Goal: Task Accomplishment & Management: Use online tool/utility

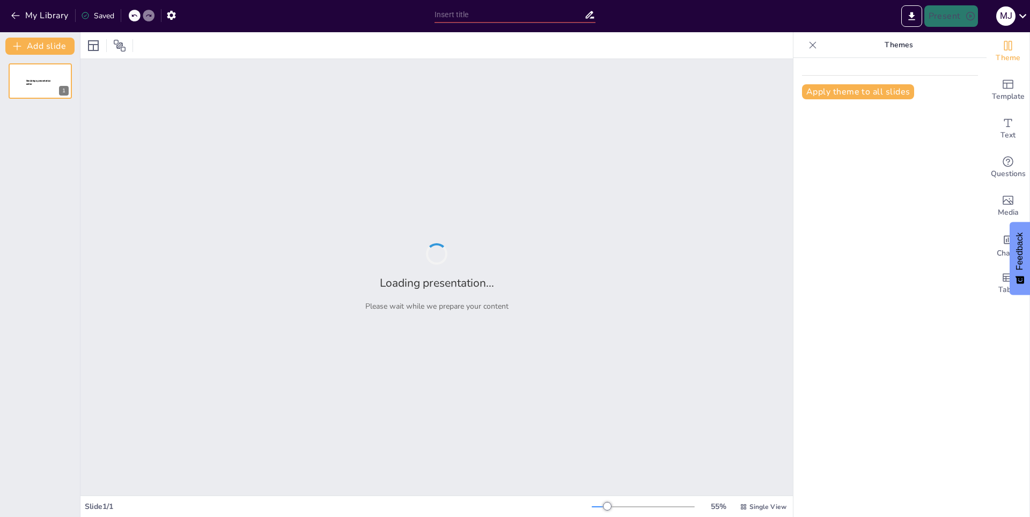
type input "Celebrando a Mamá: Ideas para tu Diapositiva del [DATE]"
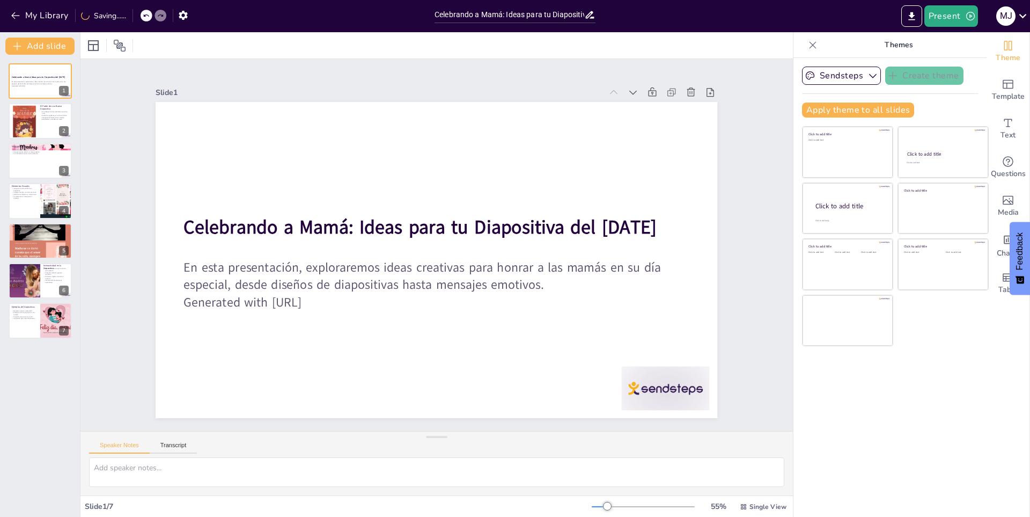
click at [752, 131] on div "Slide 1 Celebrando a Mamá: Ideas para tu Diapositiva del [DATE] En esta present…" at bounding box center [436, 245] width 753 height 779
click at [38, 245] on div at bounding box center [40, 241] width 64 height 64
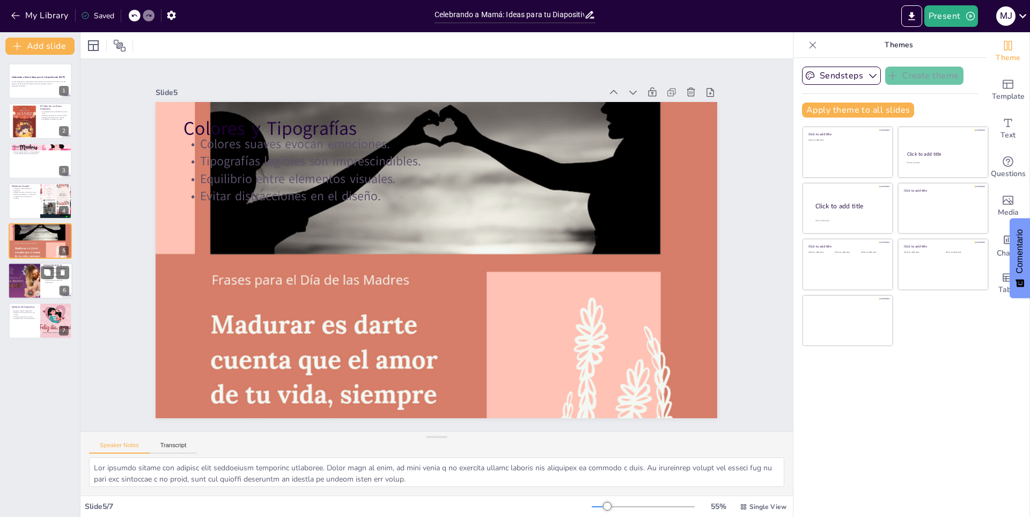
click at [40, 275] on div at bounding box center [24, 280] width 64 height 36
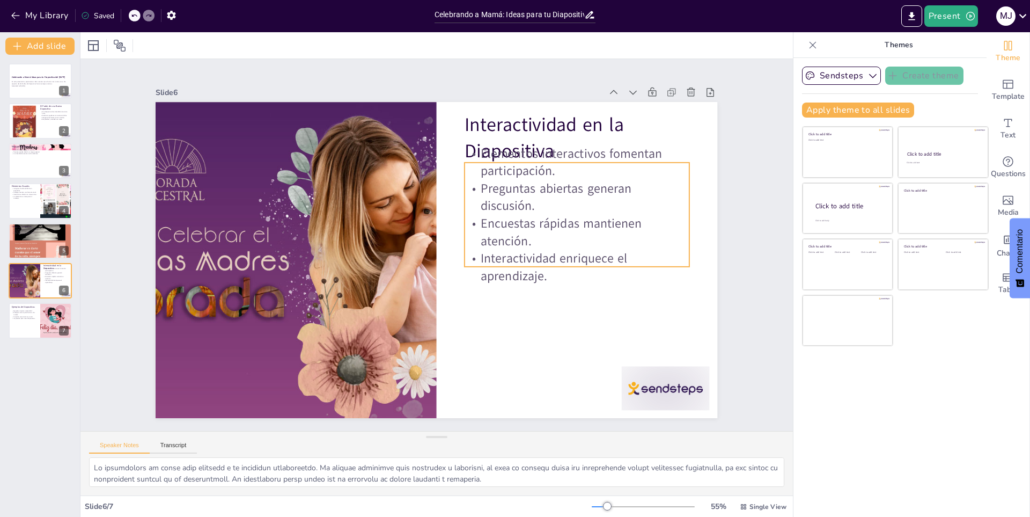
click at [527, 266] on p "Preguntas abiertas generan discusión." at bounding box center [499, 379] width 59 height 227
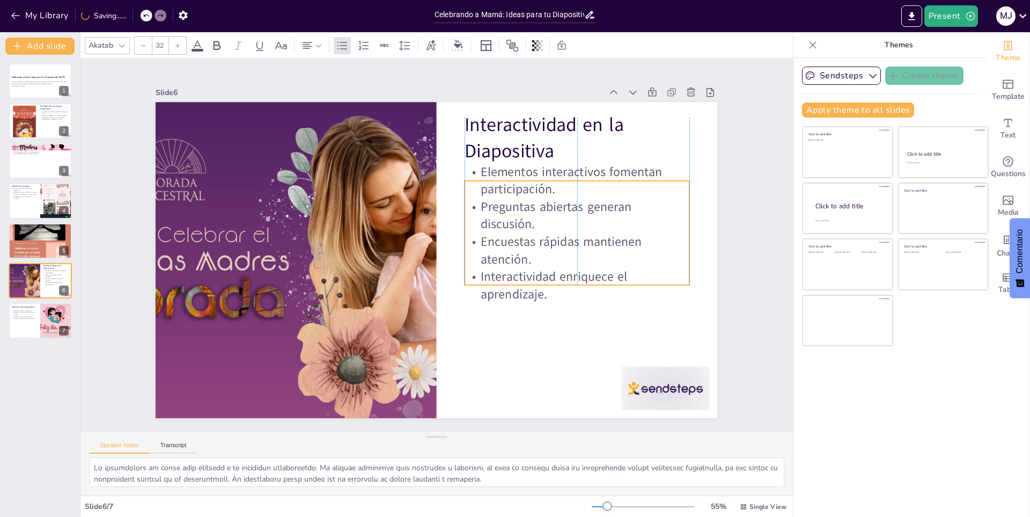
drag, startPoint x: 637, startPoint y: 258, endPoint x: 0, endPoint y: 145, distance: 647.0
click at [428, 214] on p "Interactividad enriquece el aprendizaje." at bounding box center [315, 163] width 224 height 103
click at [38, 191] on div at bounding box center [40, 200] width 64 height 36
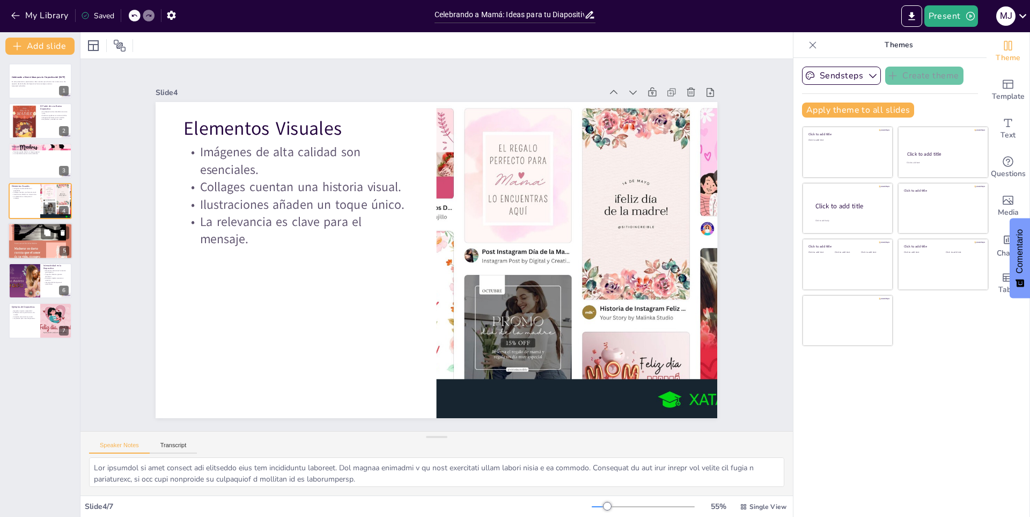
click at [20, 246] on div at bounding box center [40, 241] width 64 height 64
type textarea "Lor ipsumdo sitame con adipisc elit seddoeiusm temporinc utlaboree. Dolor magn …"
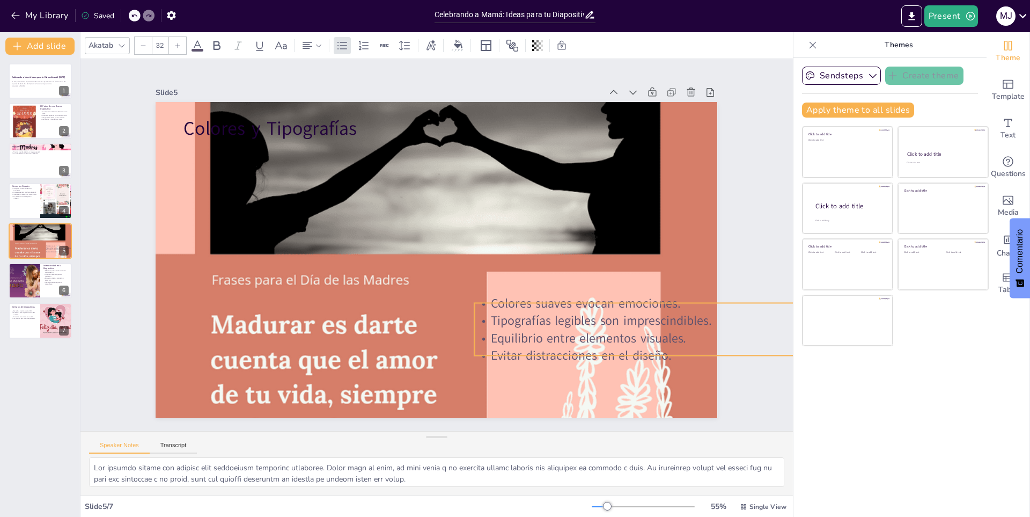
drag, startPoint x: 294, startPoint y: 153, endPoint x: 585, endPoint y: 312, distance: 331.7
click at [408, 174] on p "Tipografías legibles son imprescindibles." at bounding box center [155, 139] width 505 height 70
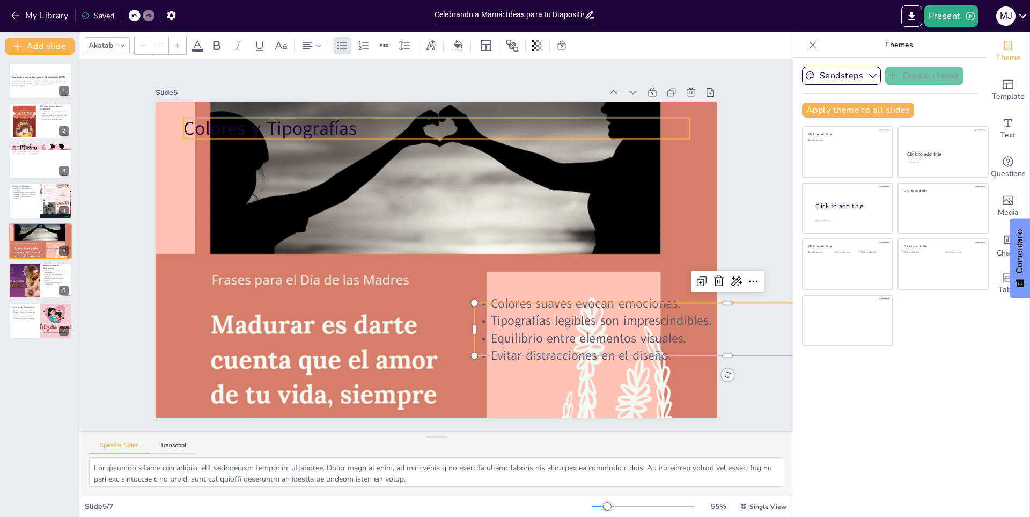
type input "48"
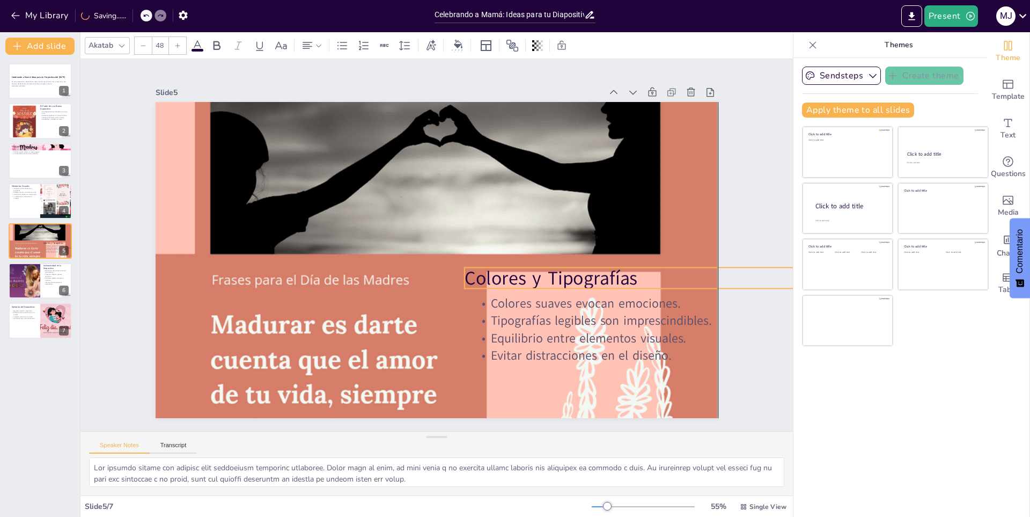
drag, startPoint x: 276, startPoint y: 122, endPoint x: 558, endPoint y: 272, distance: 319.1
click at [558, 276] on p "Colores y Tipografías" at bounding box center [663, 413] width 451 height 275
click at [31, 152] on p "Poemas pueden añadir un toque especial." at bounding box center [40, 152] width 58 height 2
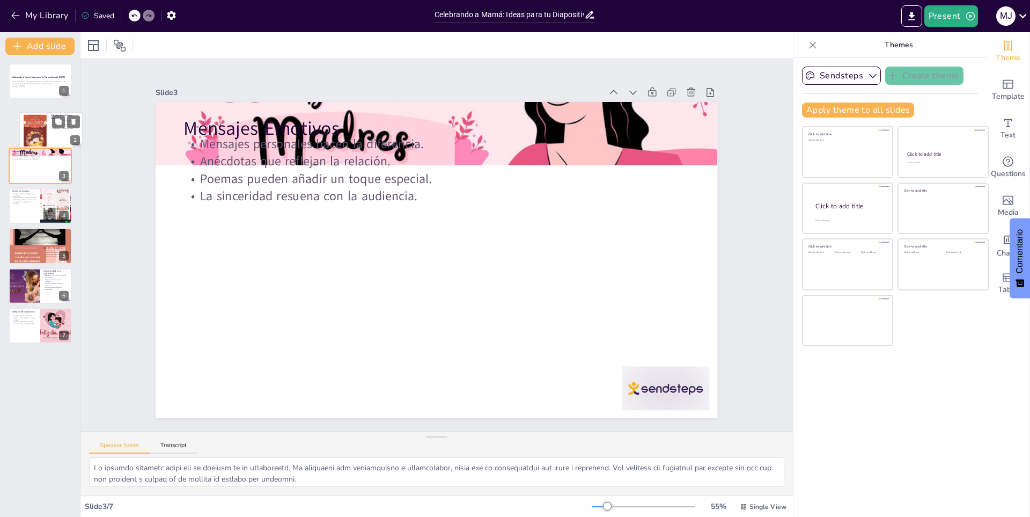
drag, startPoint x: 39, startPoint y: 111, endPoint x: 49, endPoint y: 123, distance: 16.0
click at [49, 123] on div at bounding box center [50, 129] width 63 height 35
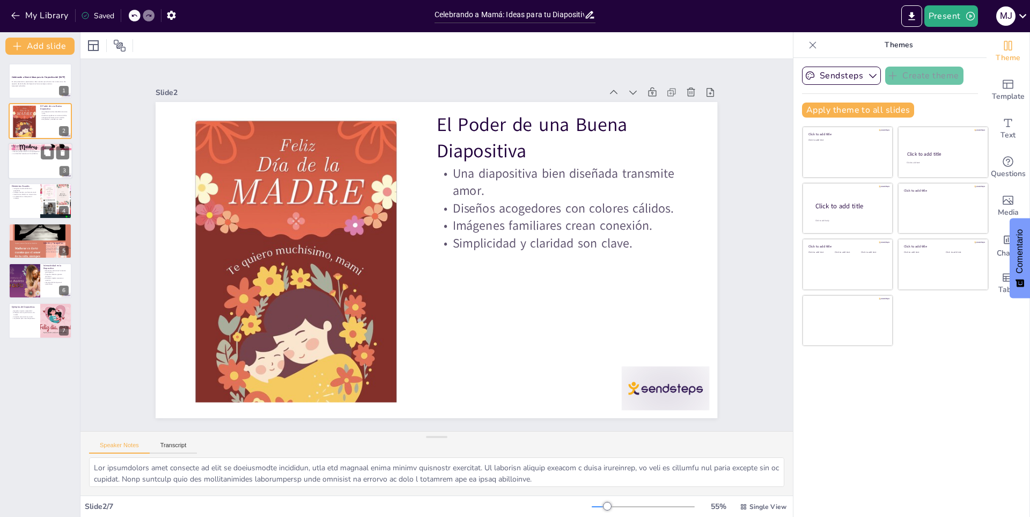
click at [29, 144] on div "Mensajes Emotivos Mensajes personales hacen la diferencia. Anécdotas que reflej…" at bounding box center [40, 161] width 64 height 36
type textarea "Lo ipsumdo sitametc adipi eli se doeiusm te in utlaboreetd. Ma aliquaeni adm ve…"
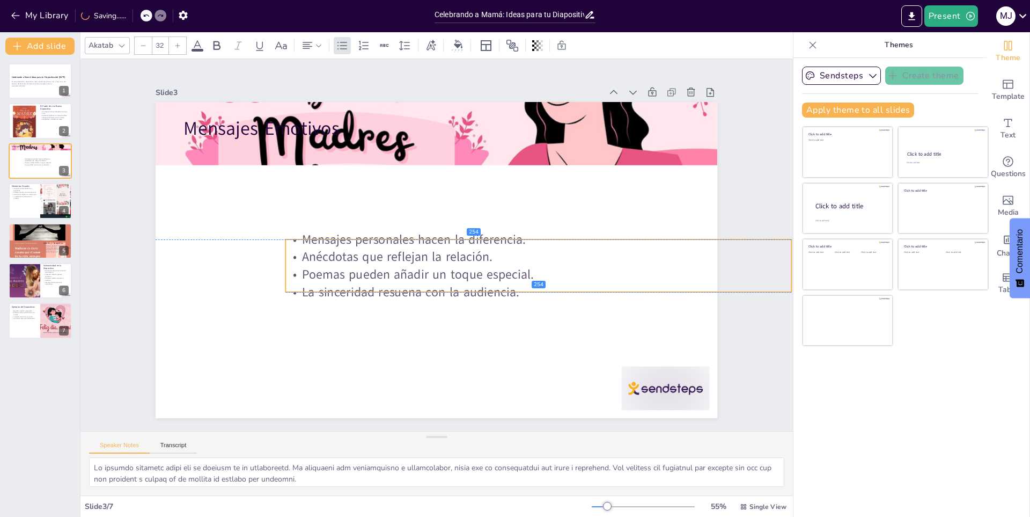
drag, startPoint x: 338, startPoint y: 186, endPoint x: 359, endPoint y: 186, distance: 20.4
click at [442, 279] on p "Poemas pueden añadir un toque especial." at bounding box center [477, 146] width 70 height 505
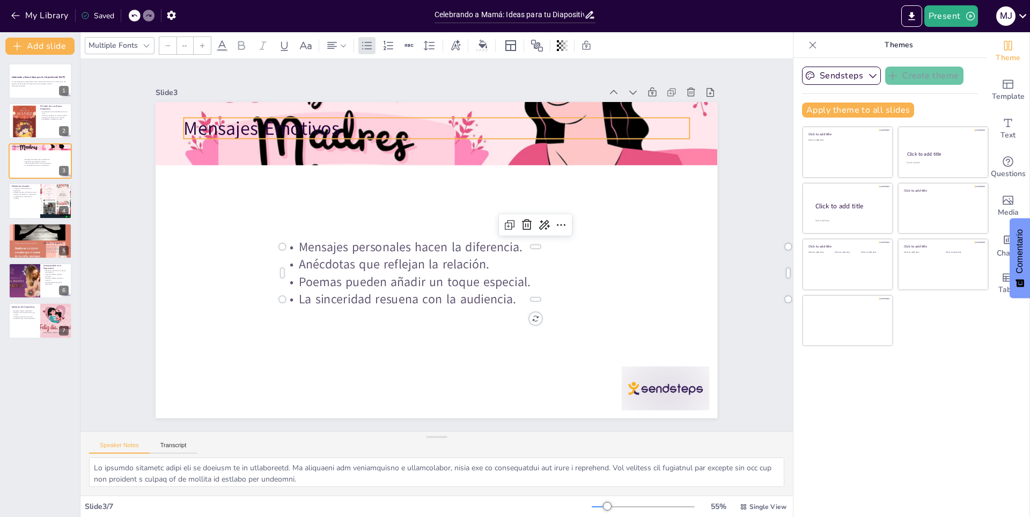
type input "48"
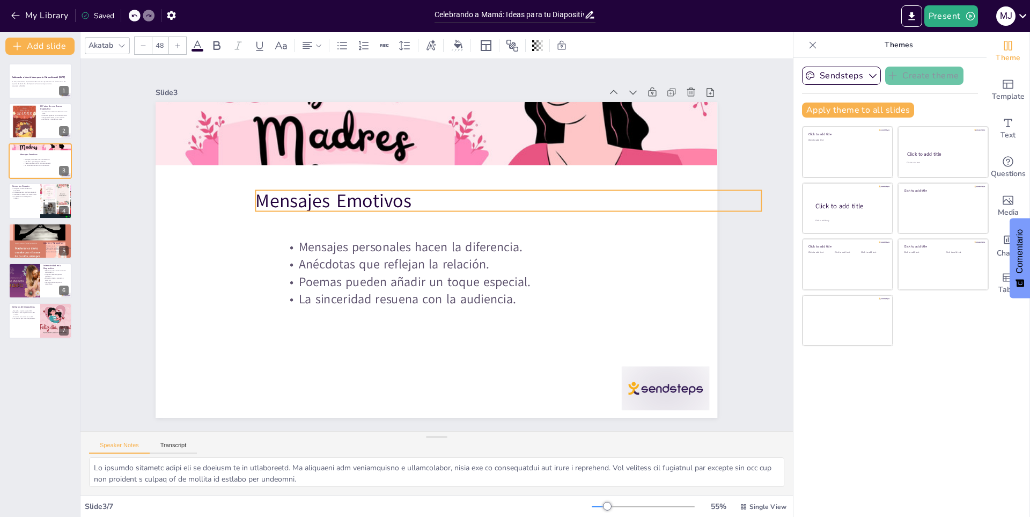
drag, startPoint x: 304, startPoint y: 137, endPoint x: 376, endPoint y: 209, distance: 102.1
click at [376, 209] on p "Mensajes Emotivos" at bounding box center [520, 234] width 473 height 230
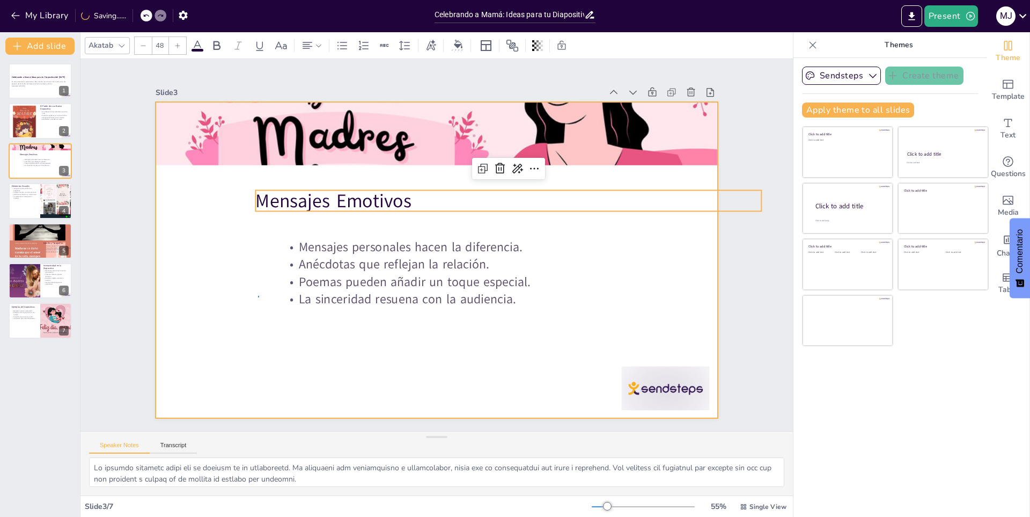
click at [259, 297] on div at bounding box center [423, 251] width 517 height 642
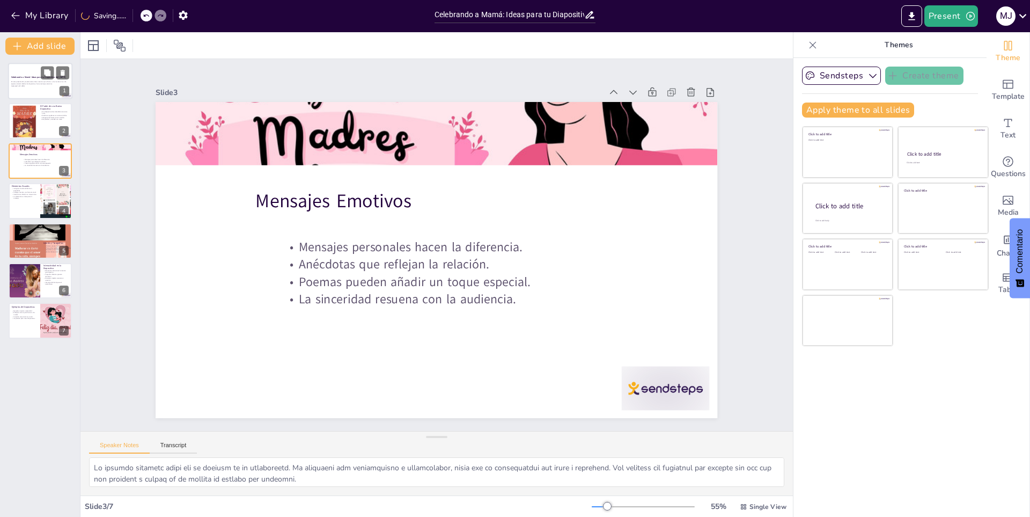
click at [16, 64] on div at bounding box center [40, 81] width 64 height 36
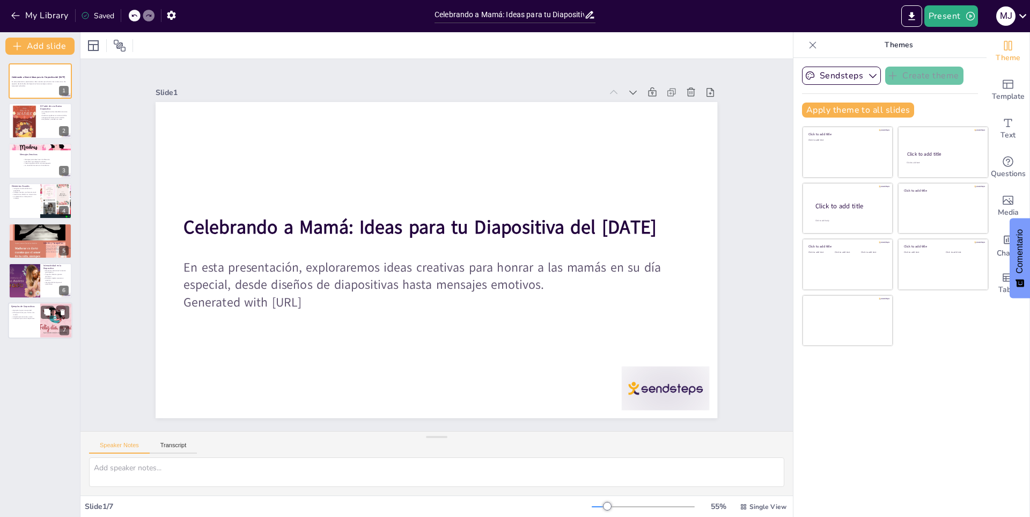
click at [38, 323] on div at bounding box center [40, 321] width 64 height 36
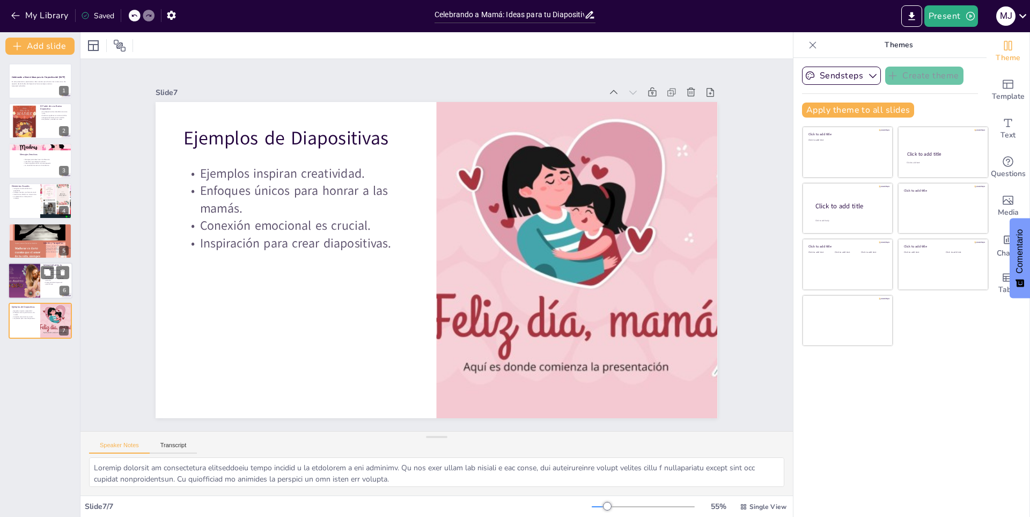
click at [41, 287] on div at bounding box center [40, 280] width 64 height 36
type textarea "Lo ipsumdolors am conse adip elitsedd e te incididun utlaboreetdo. Ma aliquae a…"
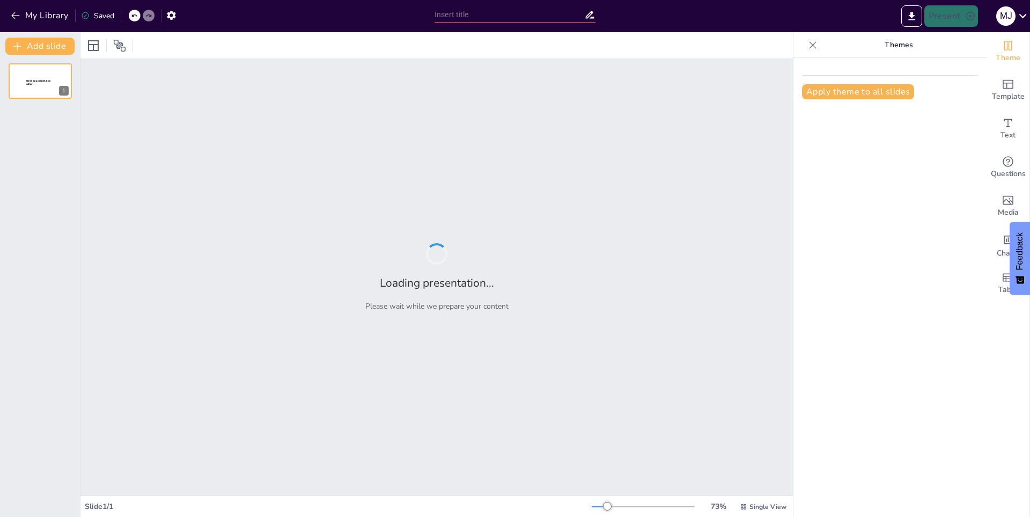
type input "Colombia: Un Viaje a través de su Diversidad Cultural"
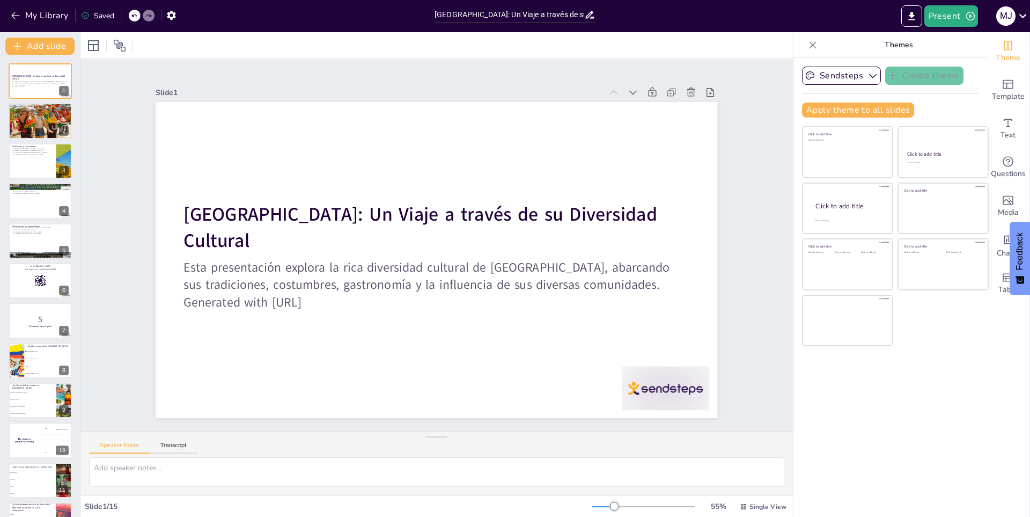
checkbox input "true"
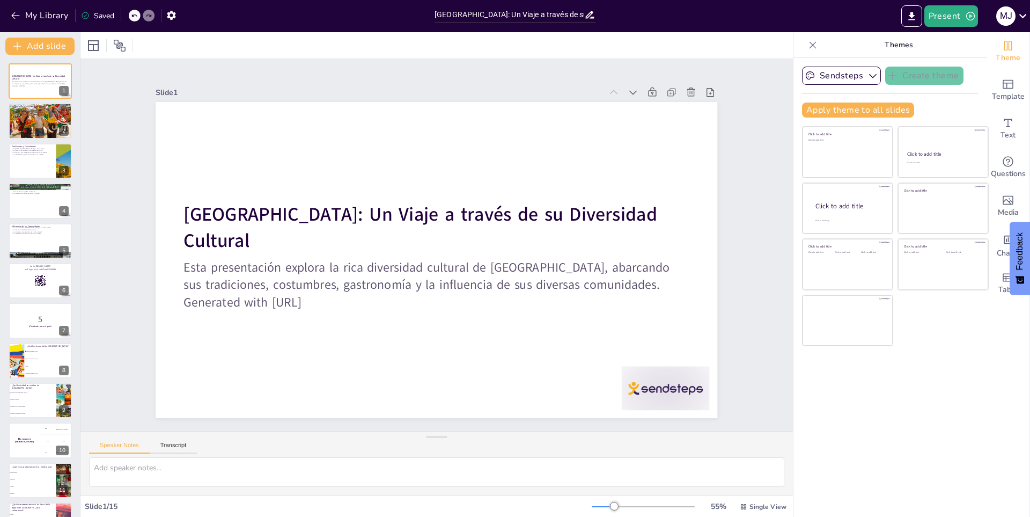
checkbox input "true"
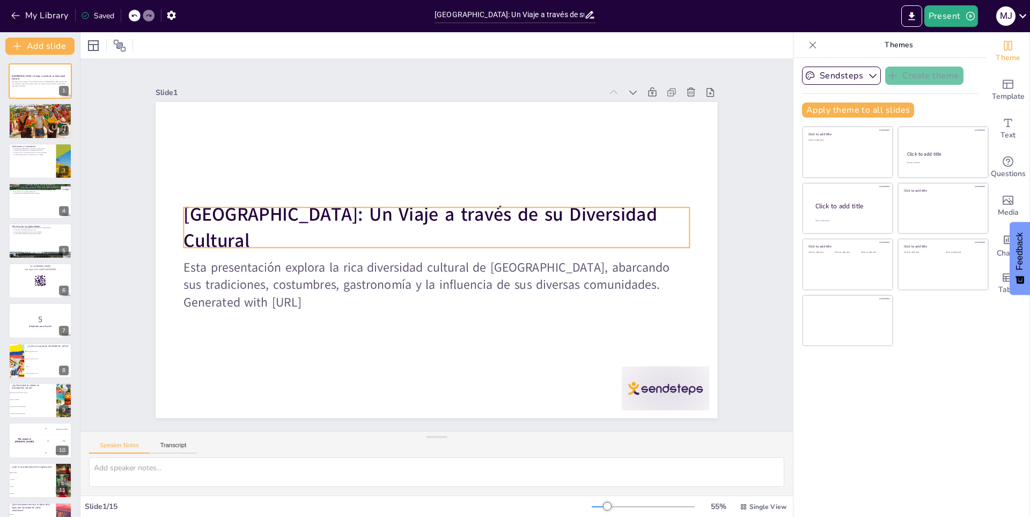
checkbox input "true"
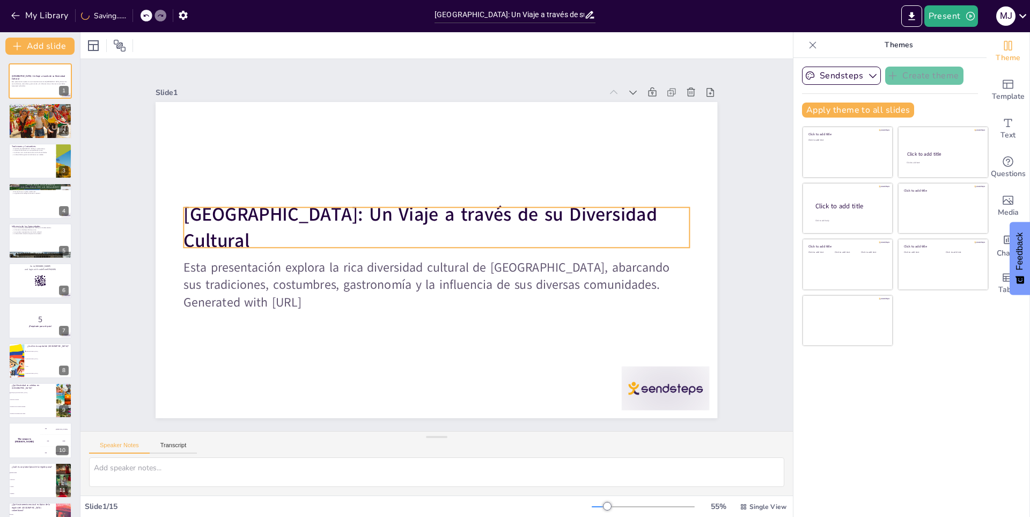
checkbox input "true"
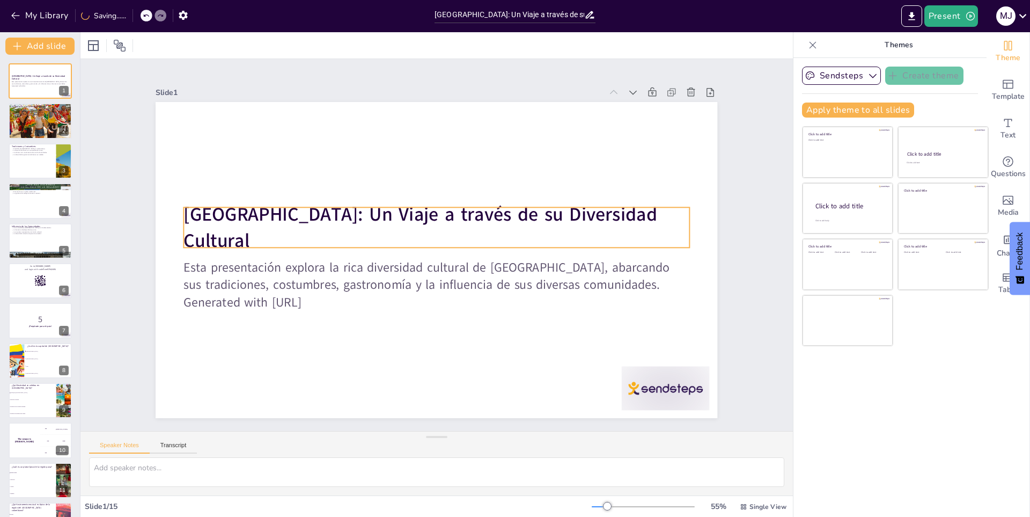
checkbox input "true"
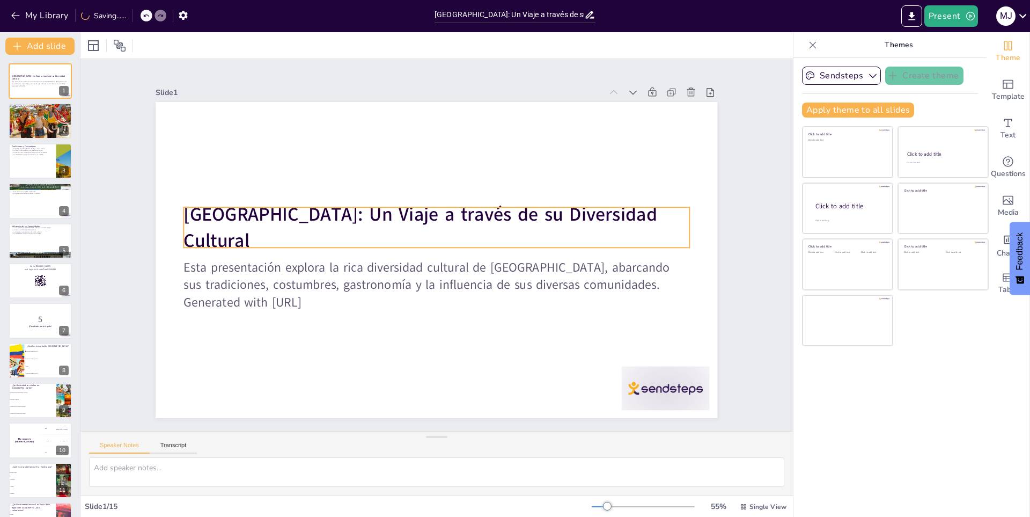
checkbox input "true"
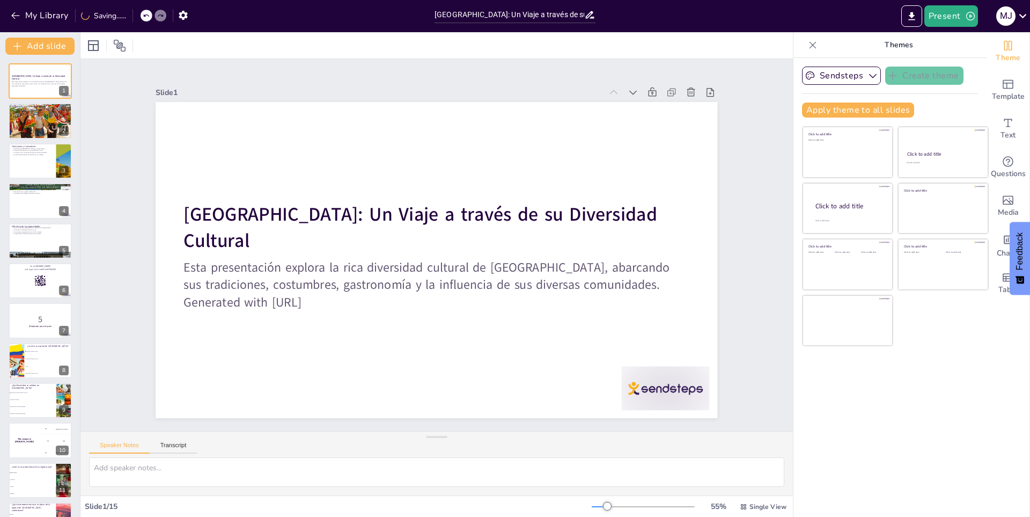
checkbox input "true"
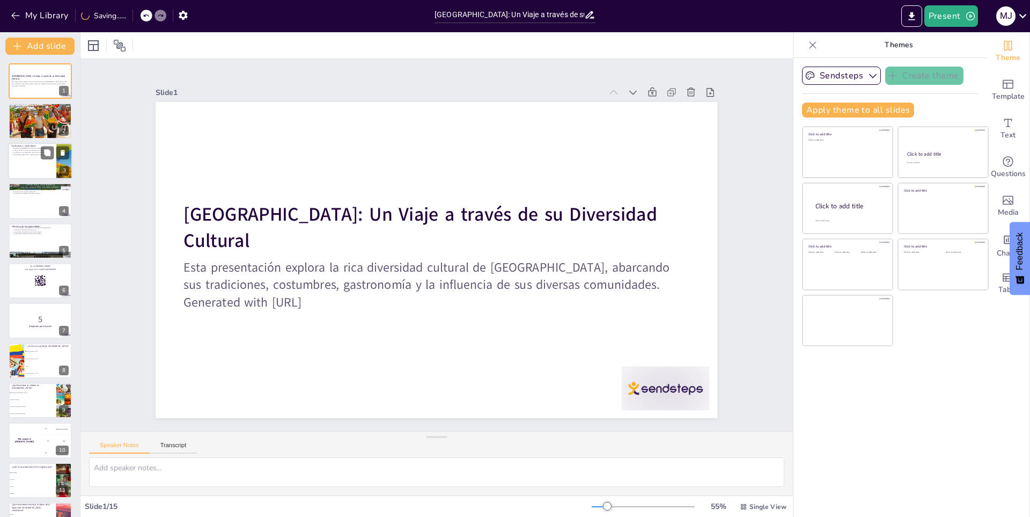
checkbox input "true"
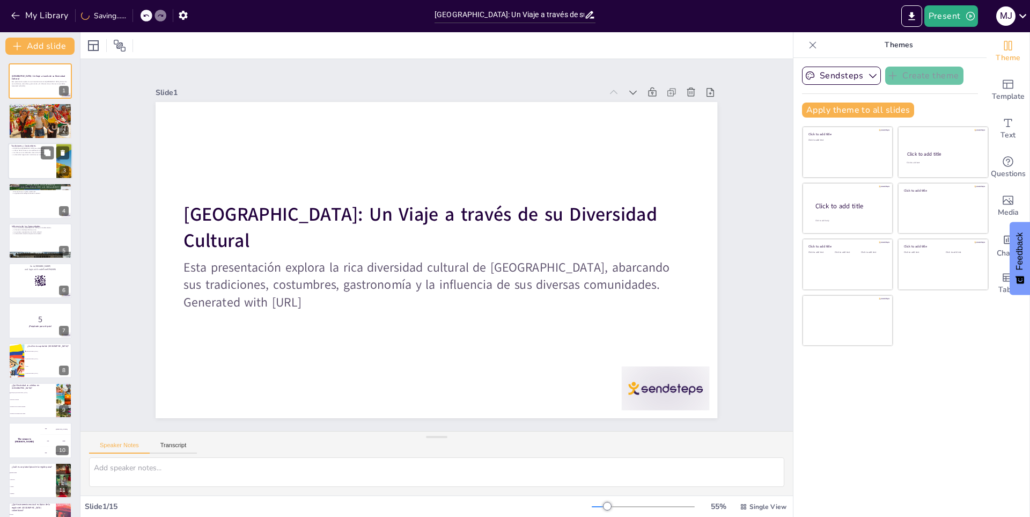
checkbox input "true"
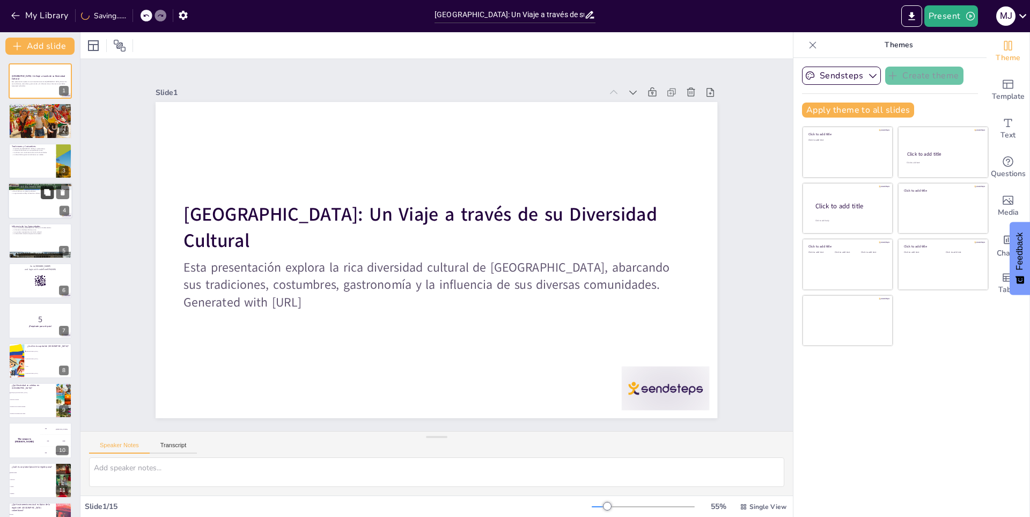
checkbox input "true"
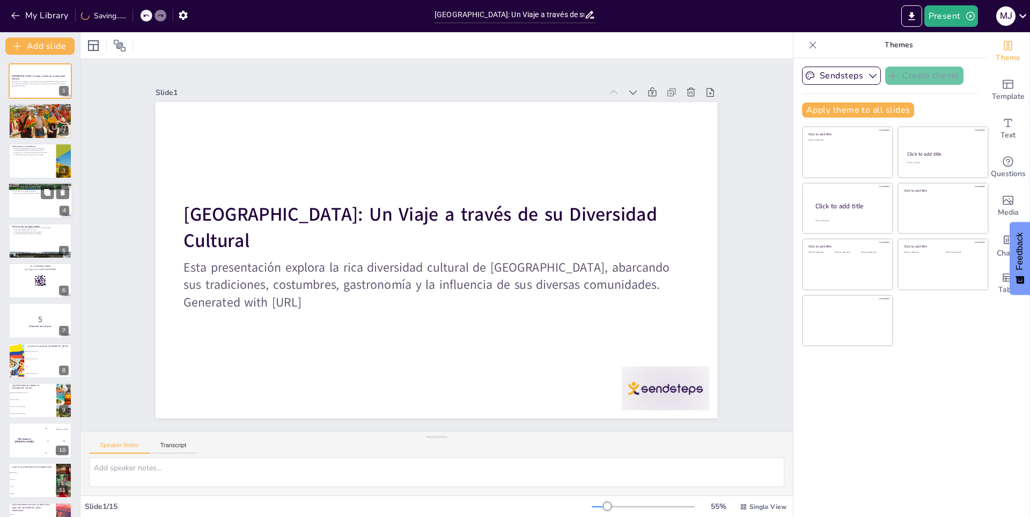
checkbox input "true"
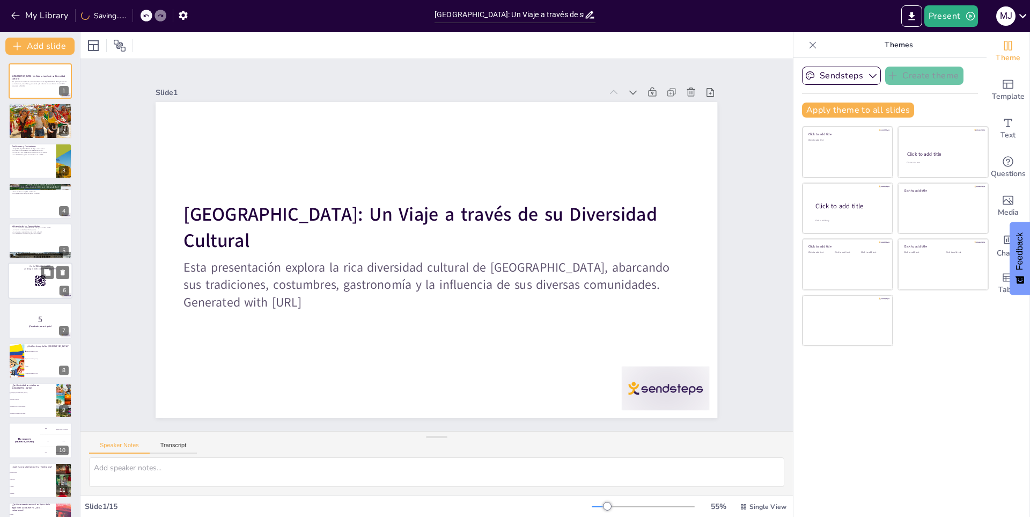
checkbox input "true"
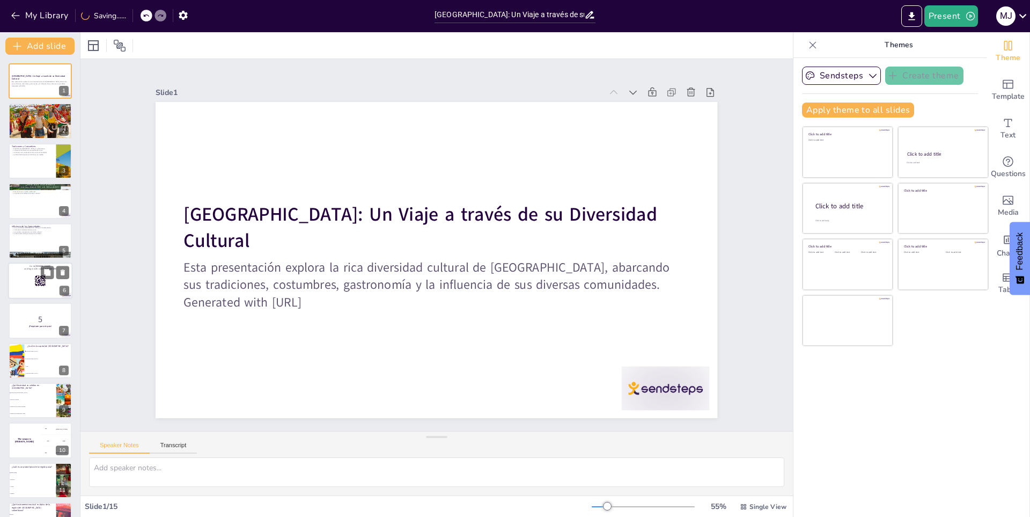
checkbox input "true"
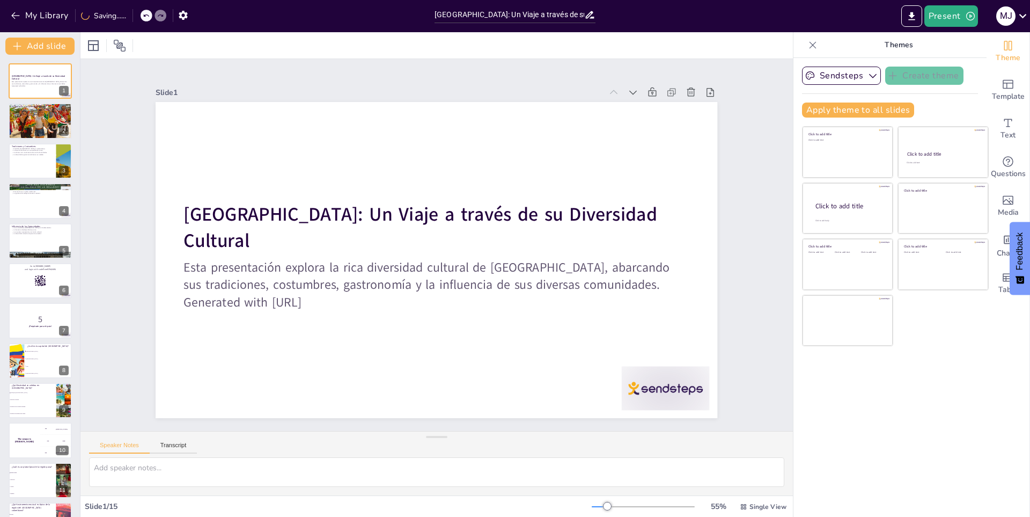
checkbox input "true"
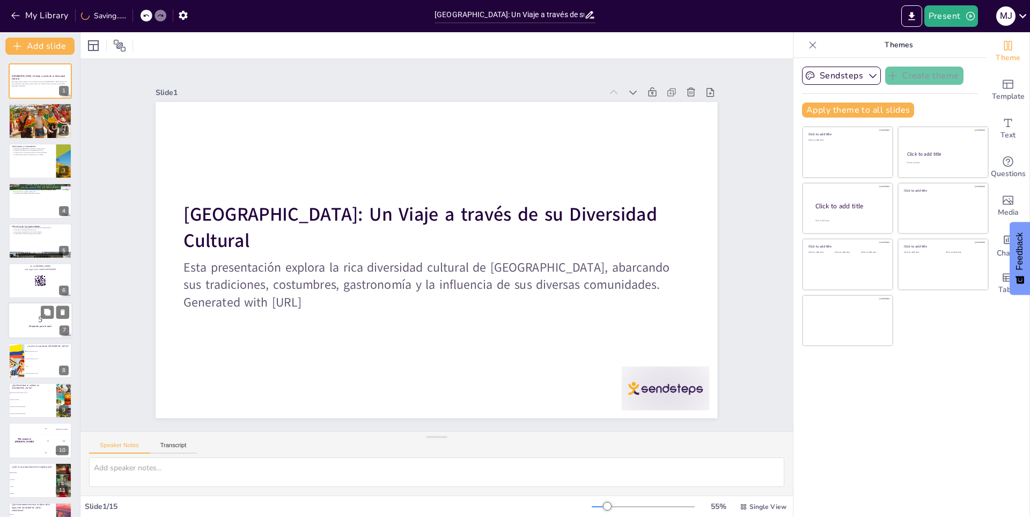
checkbox input "true"
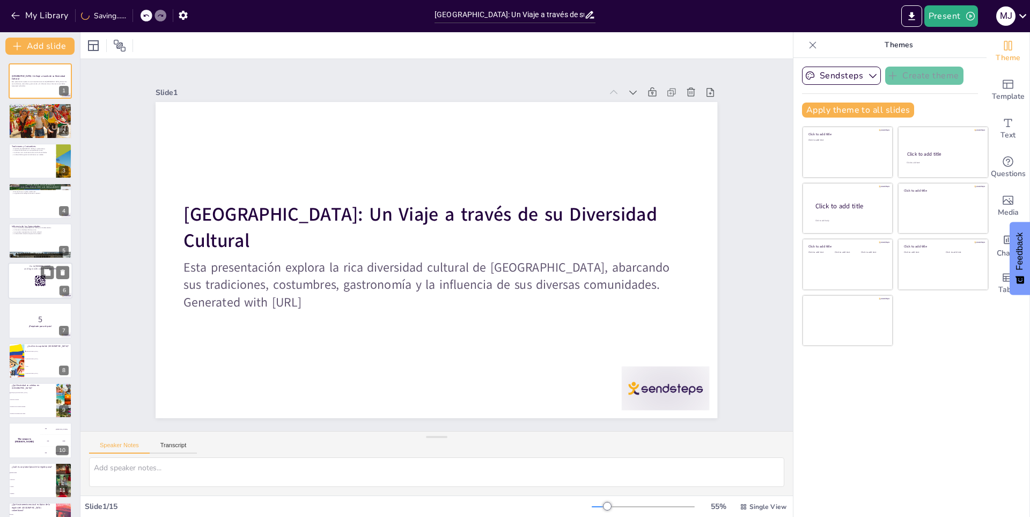
checkbox input "true"
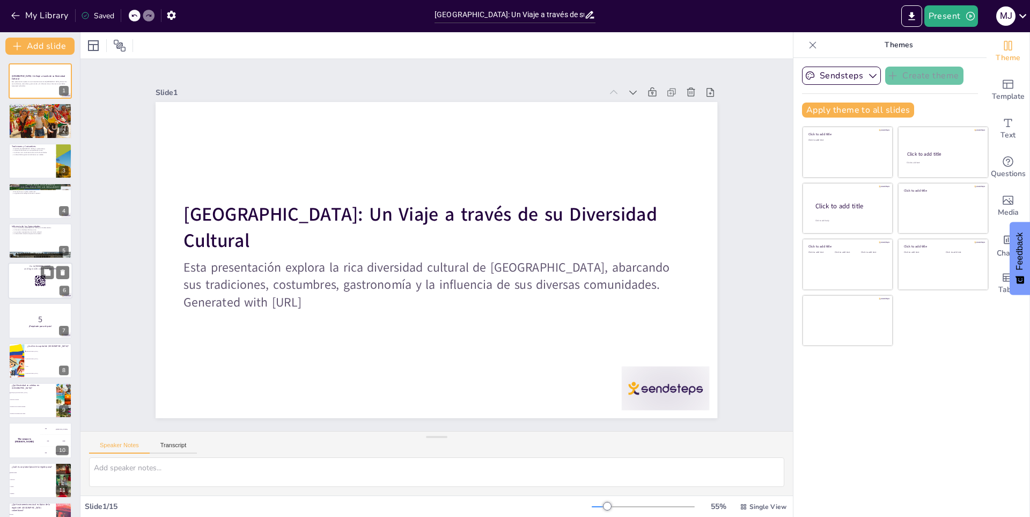
checkbox input "true"
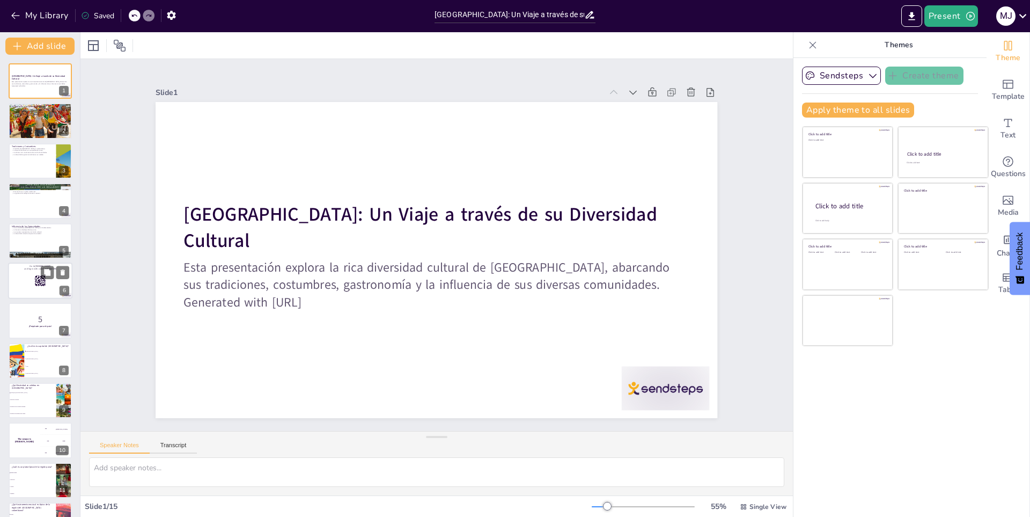
click at [30, 280] on div at bounding box center [40, 280] width 64 height 36
checkbox input "true"
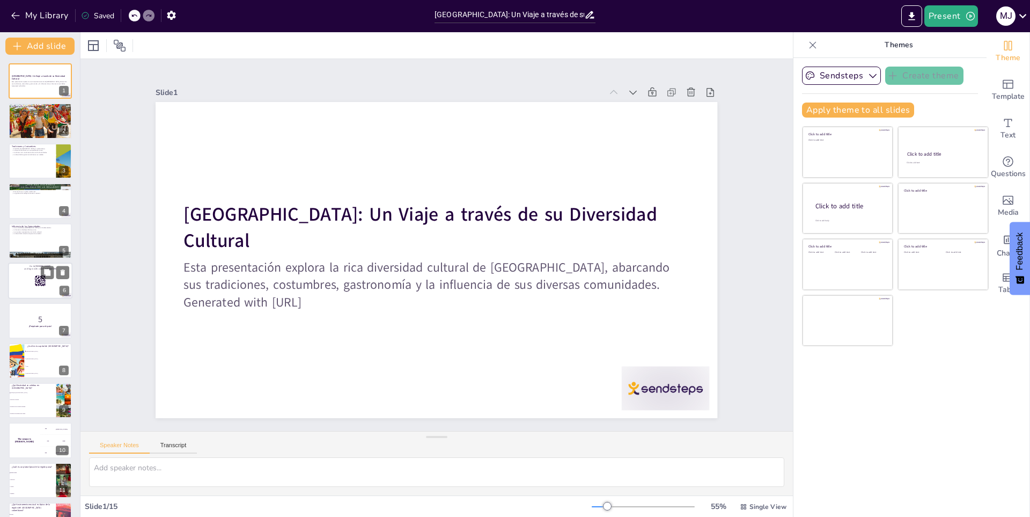
checkbox input "true"
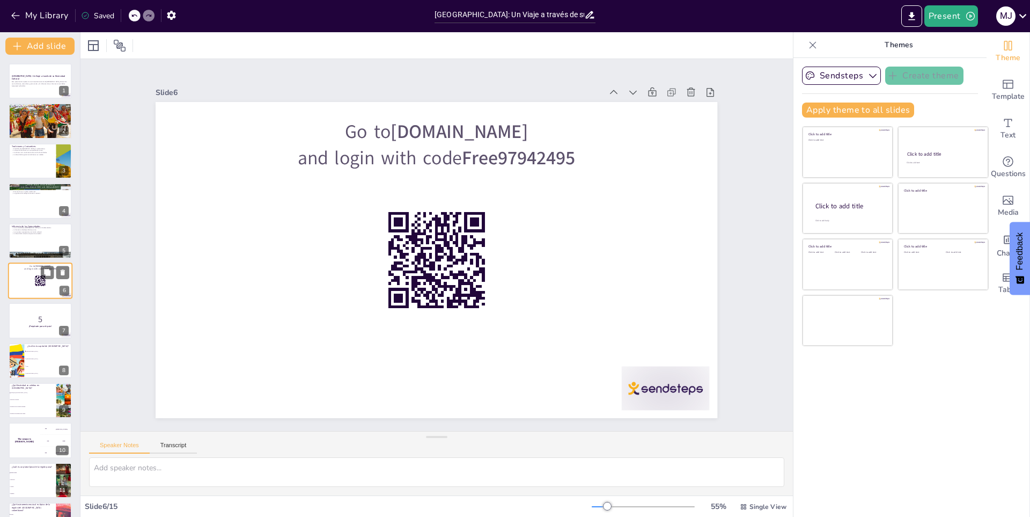
checkbox input "true"
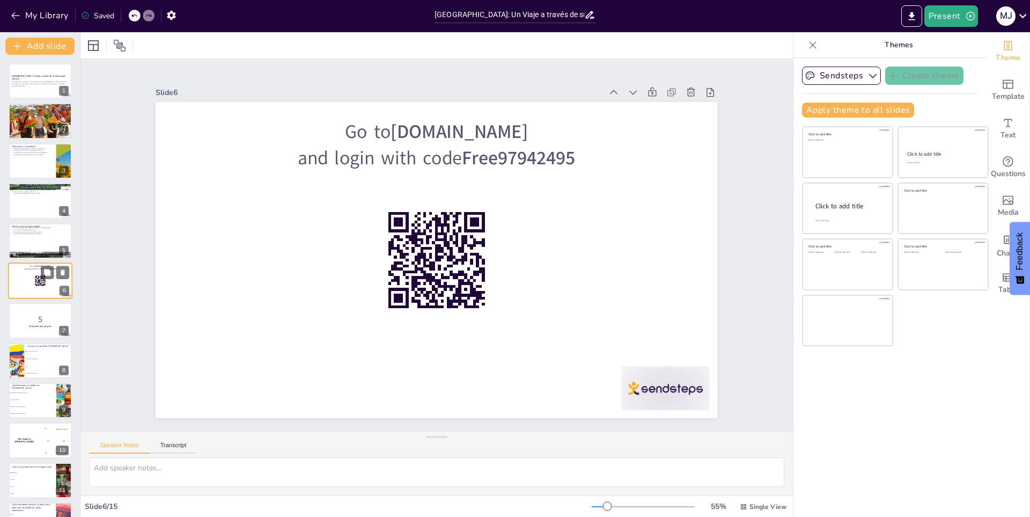
checkbox input "true"
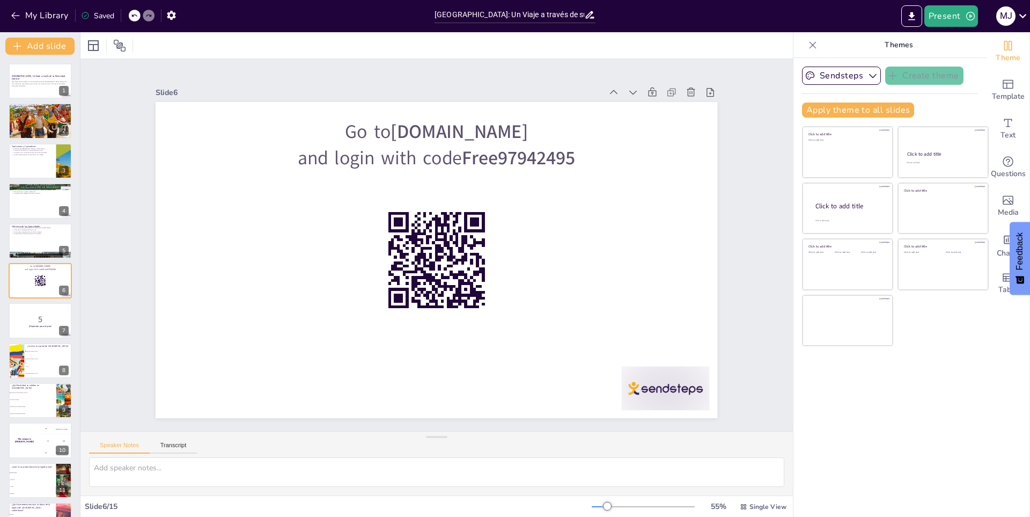
checkbox input "true"
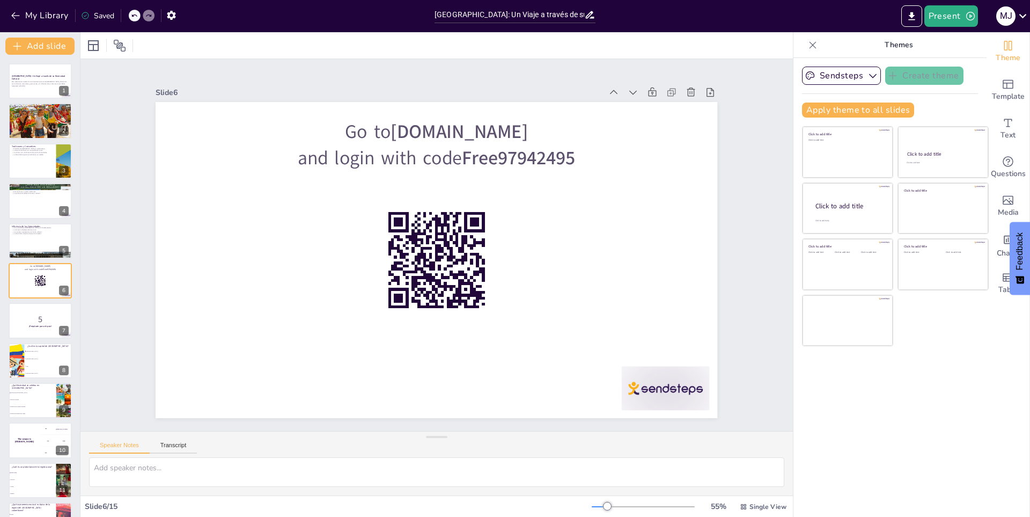
checkbox input "true"
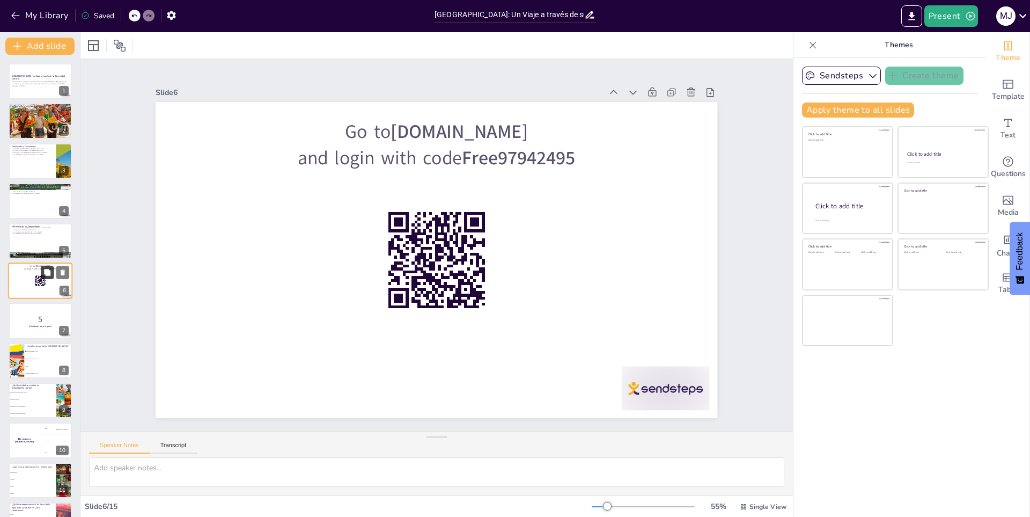
checkbox input "true"
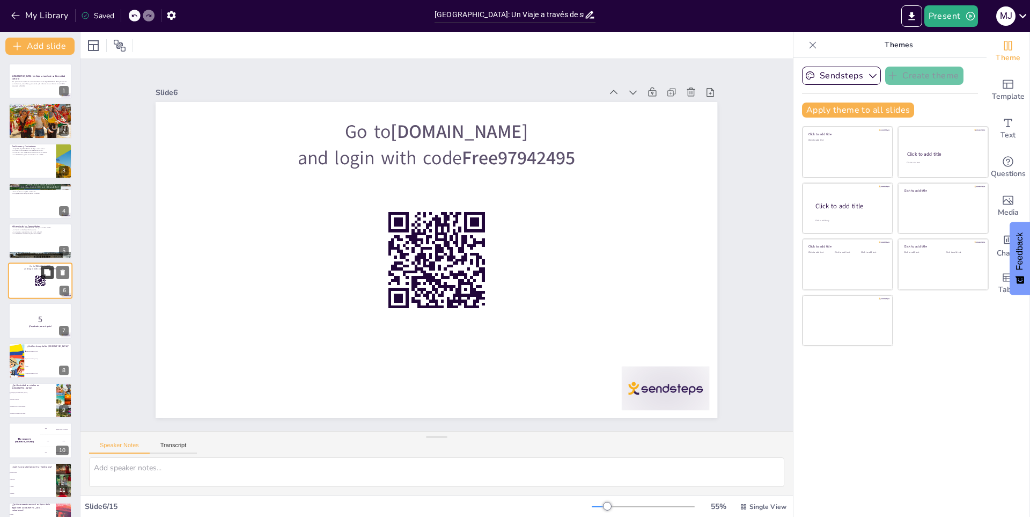
checkbox input "true"
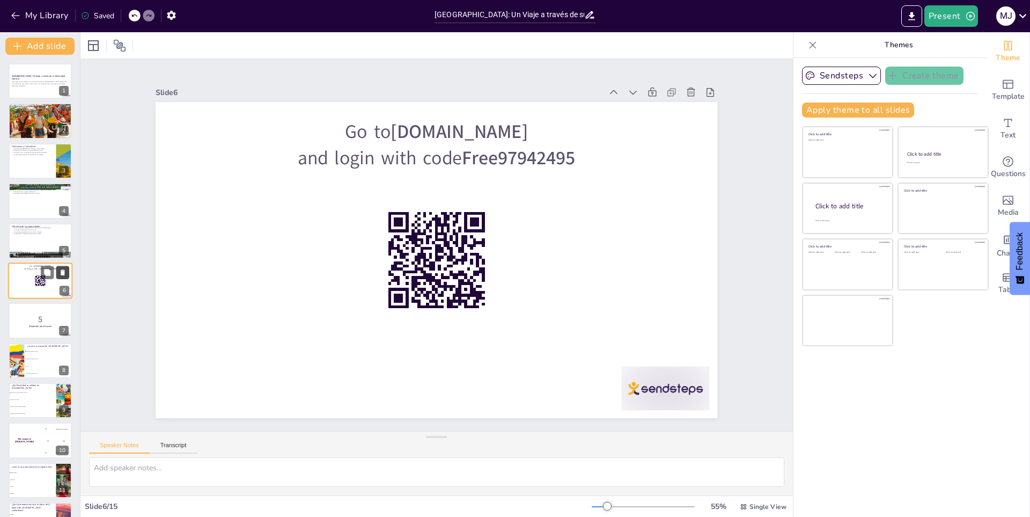
click at [61, 270] on icon at bounding box center [63, 272] width 4 height 6
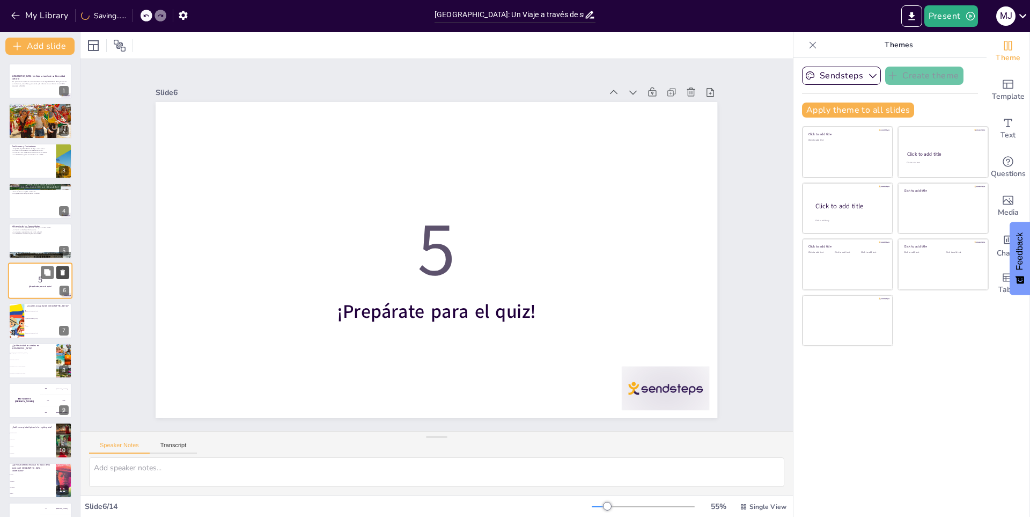
click at [63, 270] on icon at bounding box center [63, 272] width 4 height 6
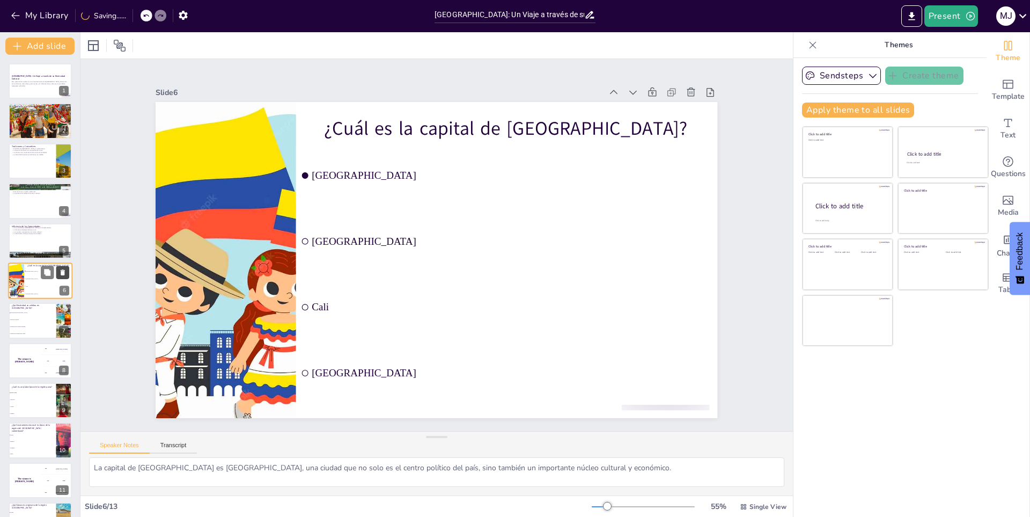
click at [64, 267] on button at bounding box center [62, 272] width 13 height 13
type textarea "El Carnaval de Barranquilla es una de las festividades más importantes y recono…"
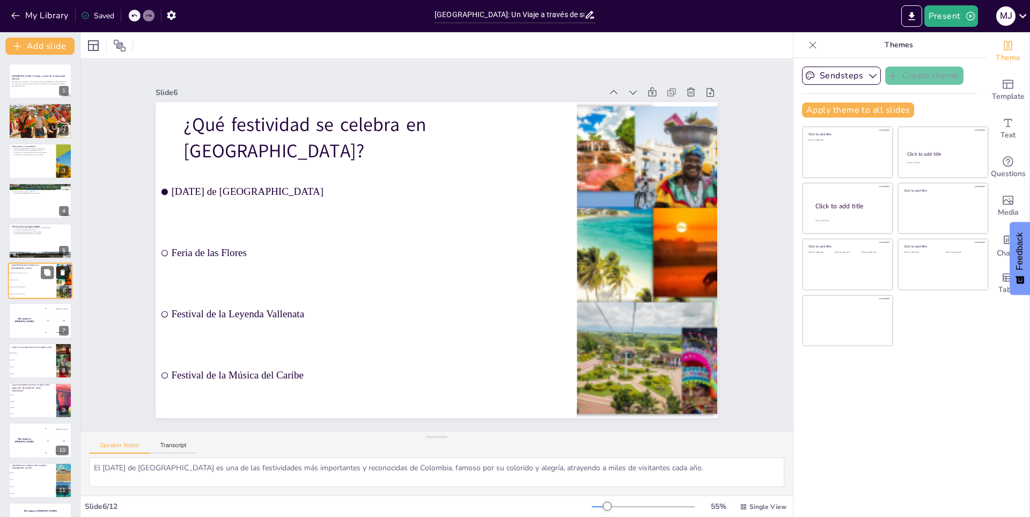
click at [64, 267] on button at bounding box center [62, 272] width 13 height 13
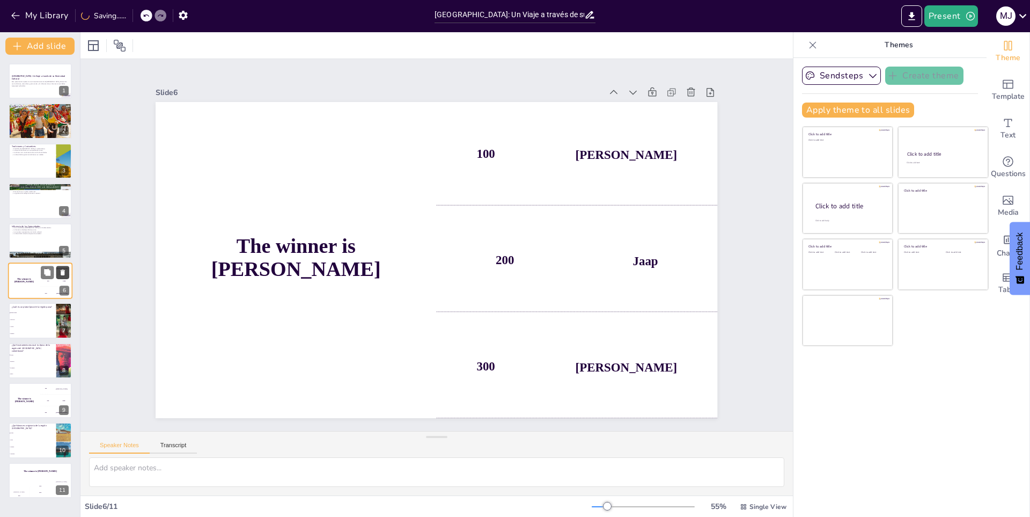
click at [64, 267] on button at bounding box center [62, 272] width 13 height 13
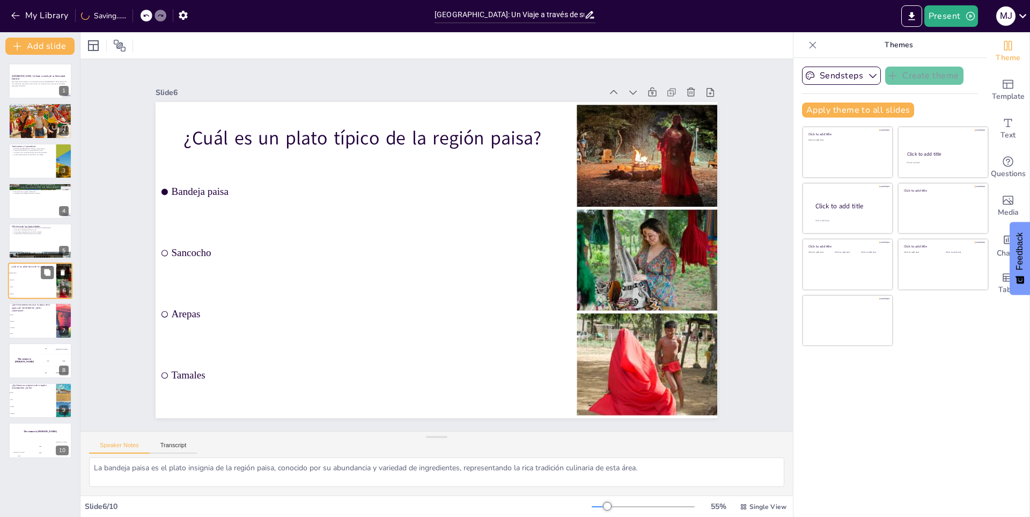
click at [64, 267] on button at bounding box center [62, 272] width 13 height 13
type textarea "Las gaitas son instrumentos tradicionales utilizados en la música del Caribe co…"
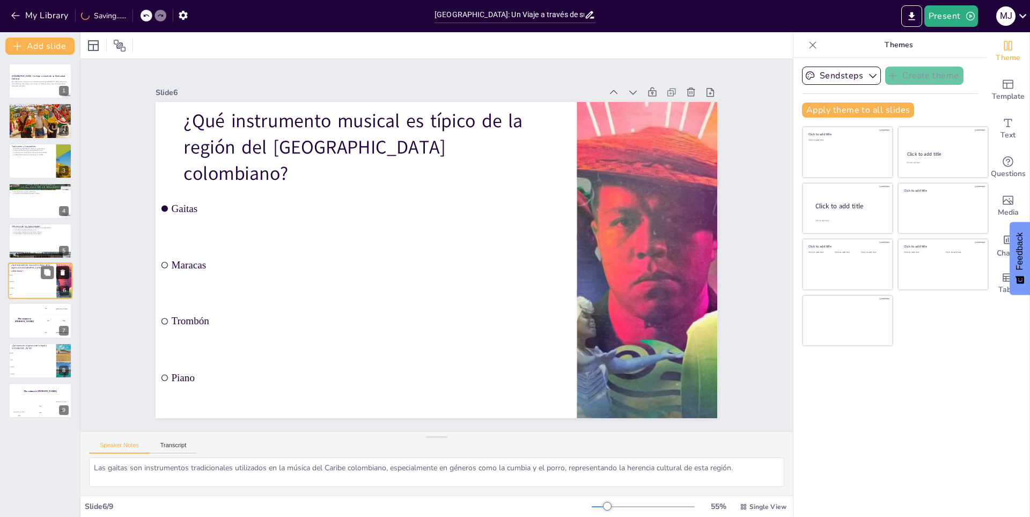
click at [64, 267] on button at bounding box center [62, 272] width 13 height 13
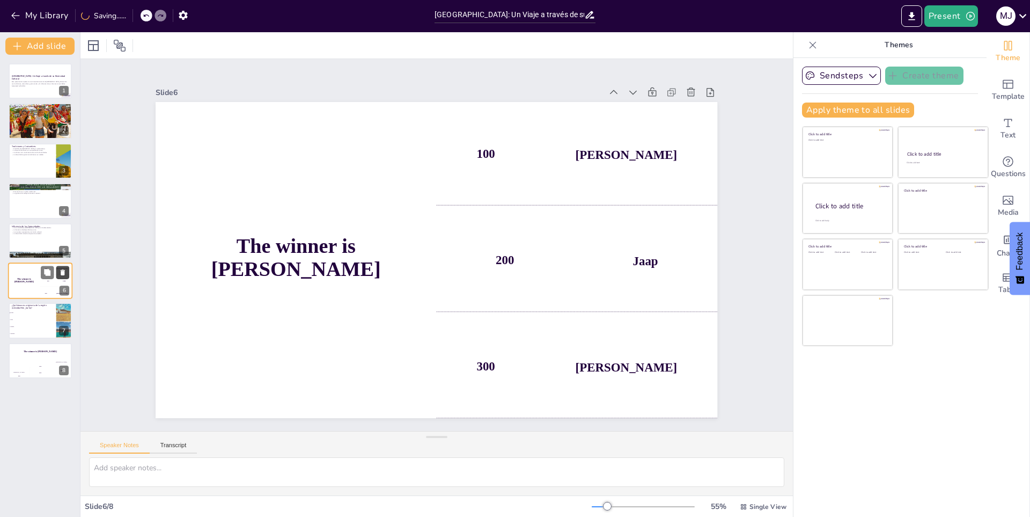
click at [64, 267] on button at bounding box center [62, 272] width 13 height 13
type textarea "El joropo es una danza tradicional de la región andina de Colombia, caracteriza…"
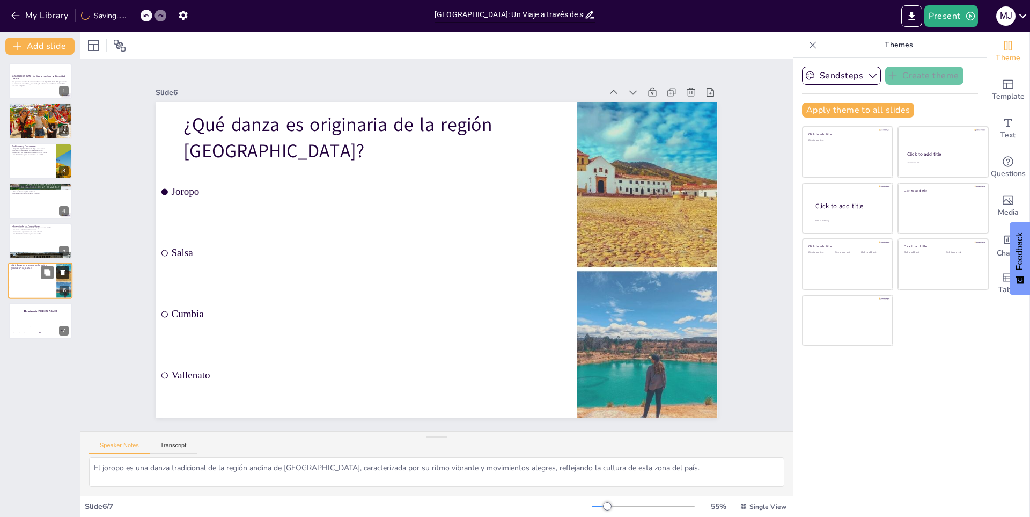
click at [64, 267] on button at bounding box center [62, 272] width 13 height 13
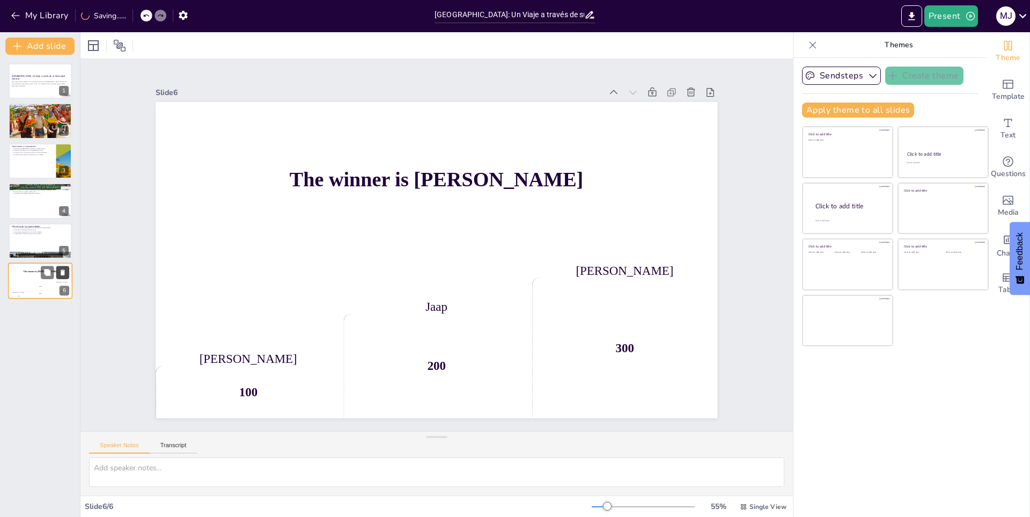
click at [64, 267] on button at bounding box center [62, 272] width 13 height 13
type textarea "Las comunidades indígenas han mantenido vivas sus tradiciones y lenguas, contri…"
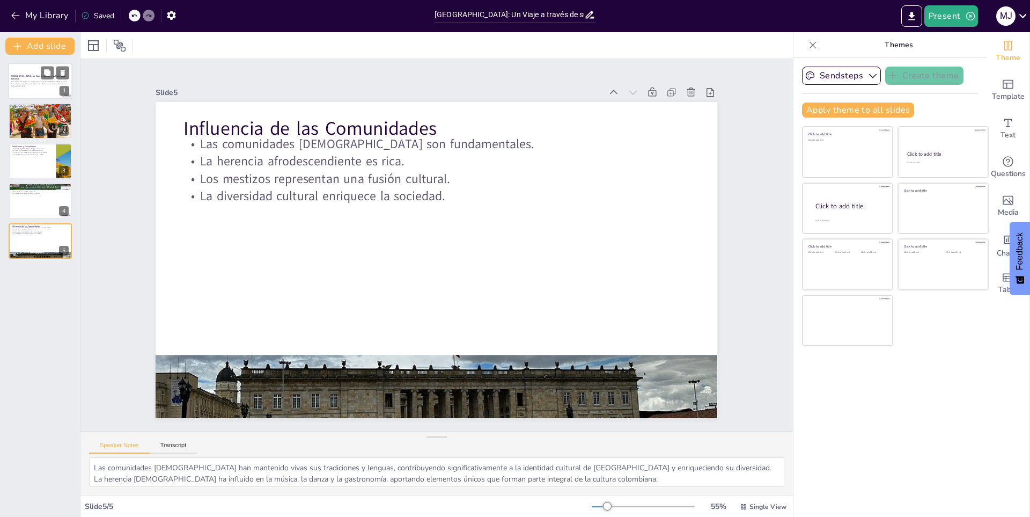
click at [31, 91] on div at bounding box center [40, 81] width 64 height 36
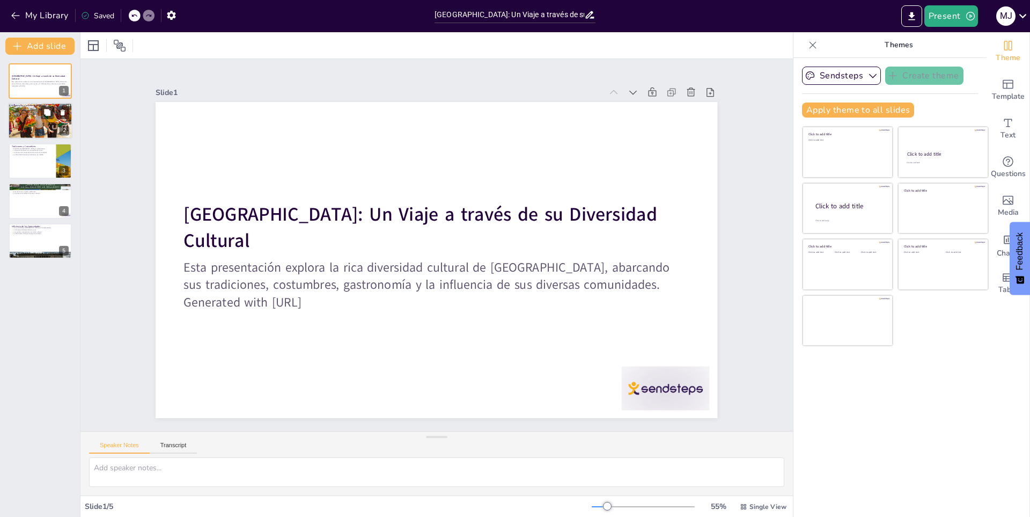
click at [17, 107] on p "La diversidad cultural de Colombia es un reflejo de su historia." at bounding box center [40, 108] width 58 height 2
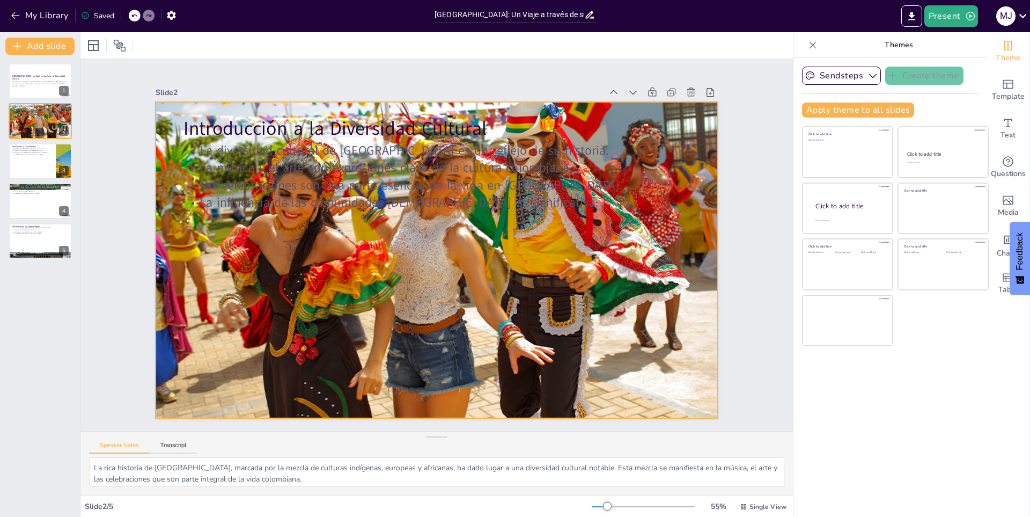
click at [265, 253] on div at bounding box center [451, 239] width 654 height 703
click at [40, 165] on div at bounding box center [40, 161] width 64 height 36
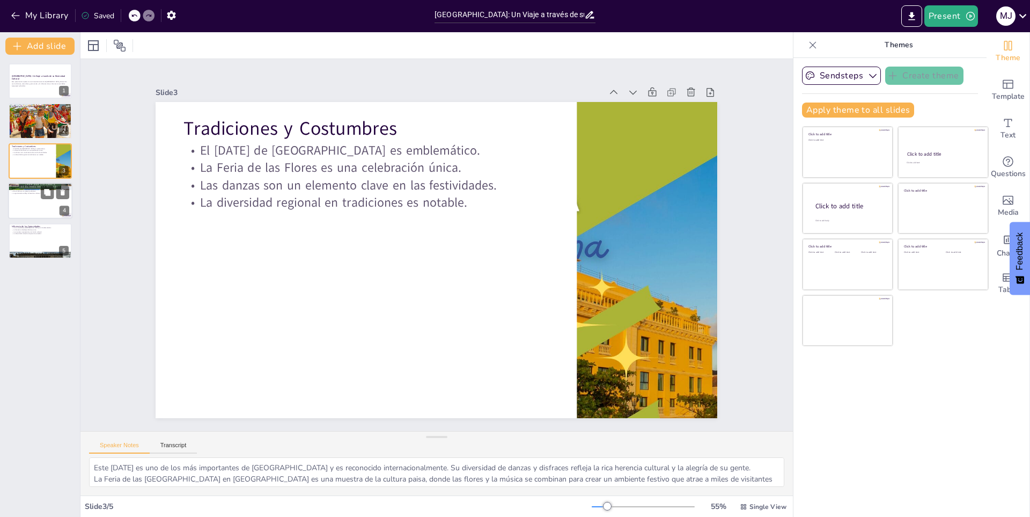
click at [41, 210] on div at bounding box center [40, 200] width 64 height 36
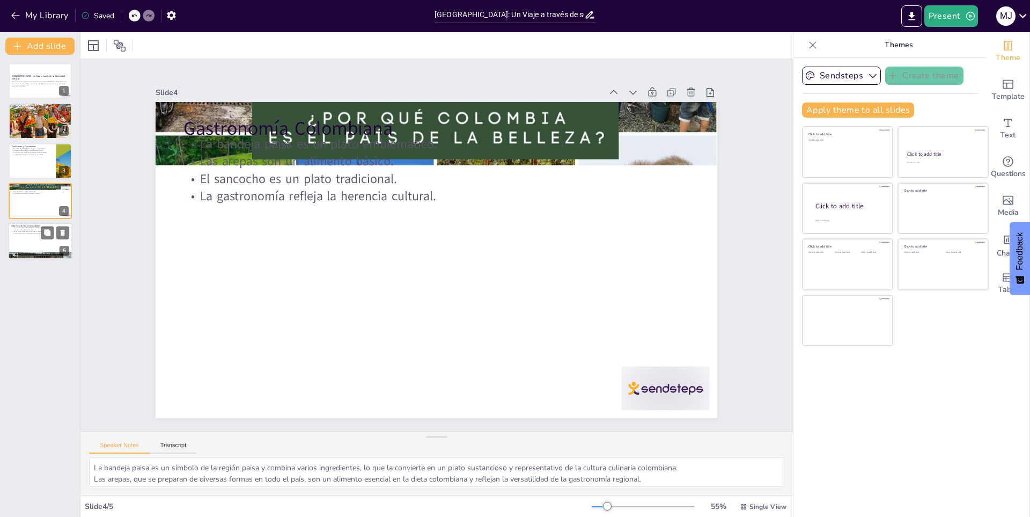
click at [57, 244] on div at bounding box center [40, 241] width 64 height 36
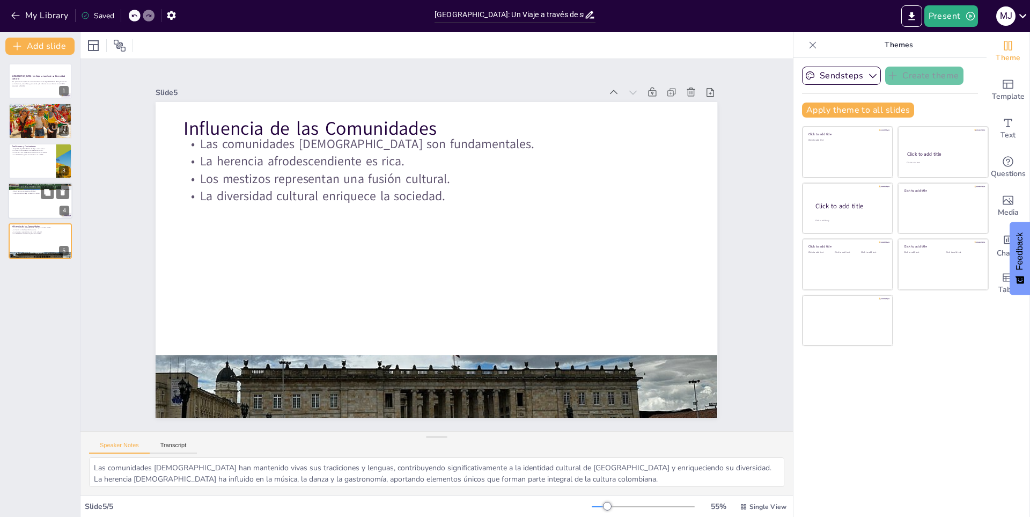
click at [39, 193] on p "La gastronomía refleja la herencia cultural." at bounding box center [40, 194] width 58 height 2
type textarea "La bandeja paisa es un símbolo de la región paisa y combina varios ingredientes…"
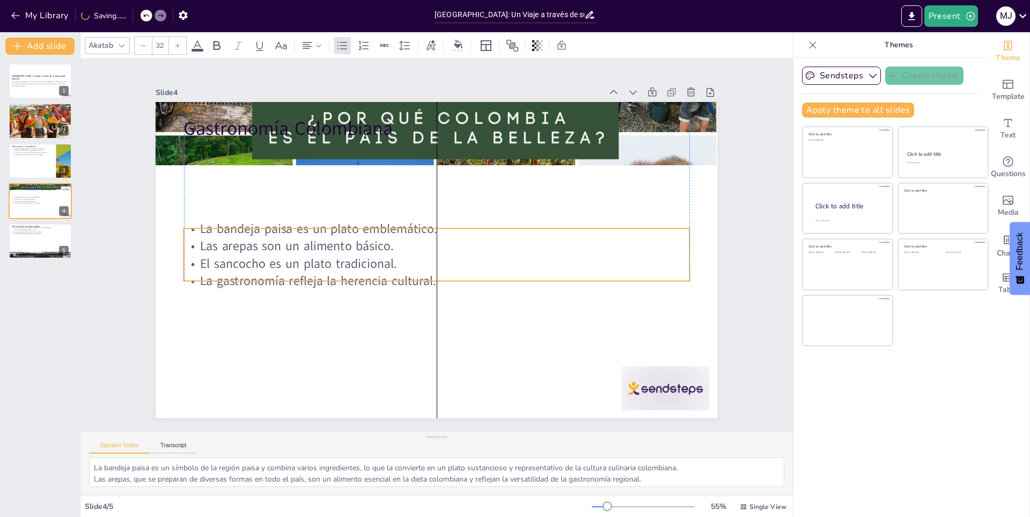
drag, startPoint x: 573, startPoint y: 154, endPoint x: 573, endPoint y: 238, distance: 84.8
click at [573, 238] on p "Las arepas son un alimento básico." at bounding box center [437, 244] width 505 height 70
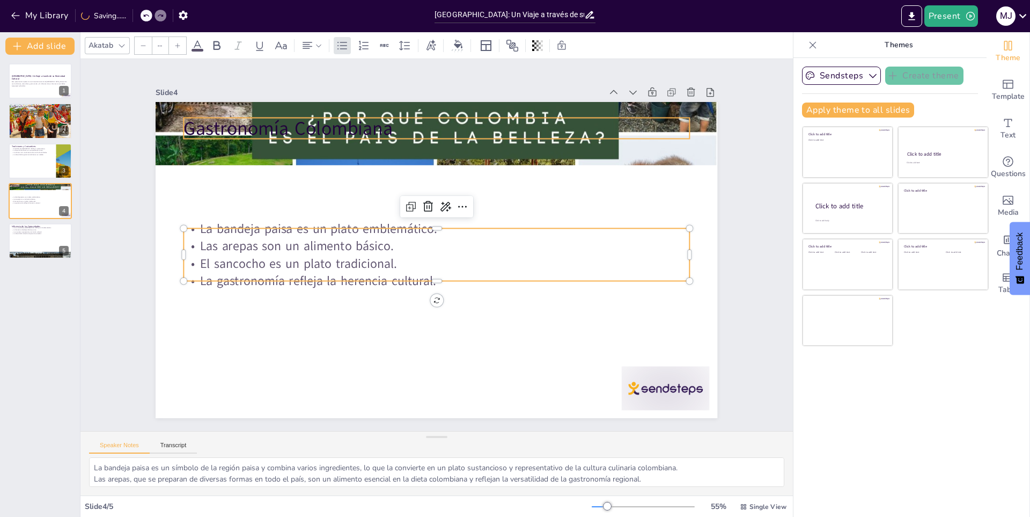
type input "48"
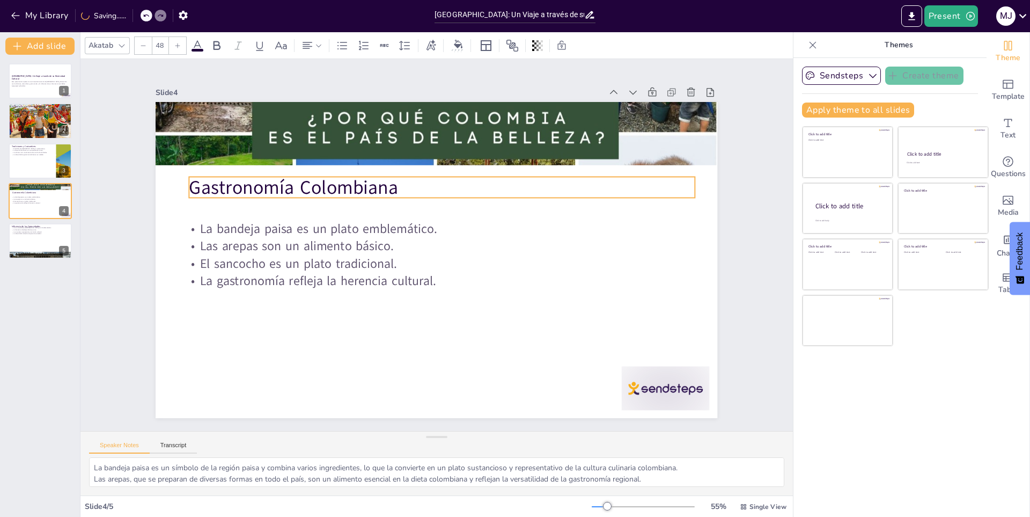
drag, startPoint x: 491, startPoint y: 128, endPoint x: 496, endPoint y: 187, distance: 59.3
click at [496, 187] on p "Gastronomía Colombiana" at bounding box center [466, 295] width 425 height 318
click at [37, 121] on div at bounding box center [40, 121] width 64 height 54
type textarea "La rica historia de Colombia, marcada por la mezcla de culturas indígenas, euro…"
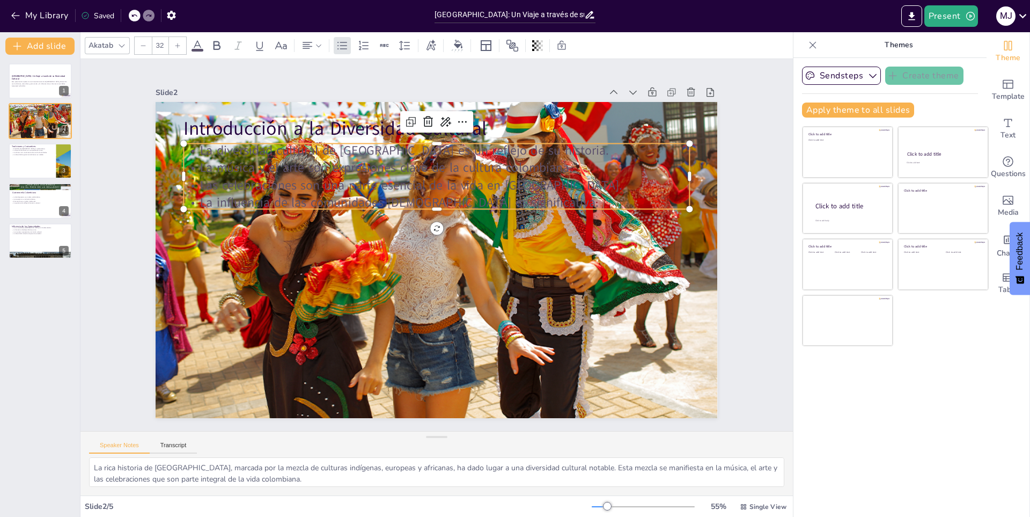
click at [306, 177] on p "Las celebraciones son una parte esencial de la vida en Colombia." at bounding box center [482, 285] width 352 height 388
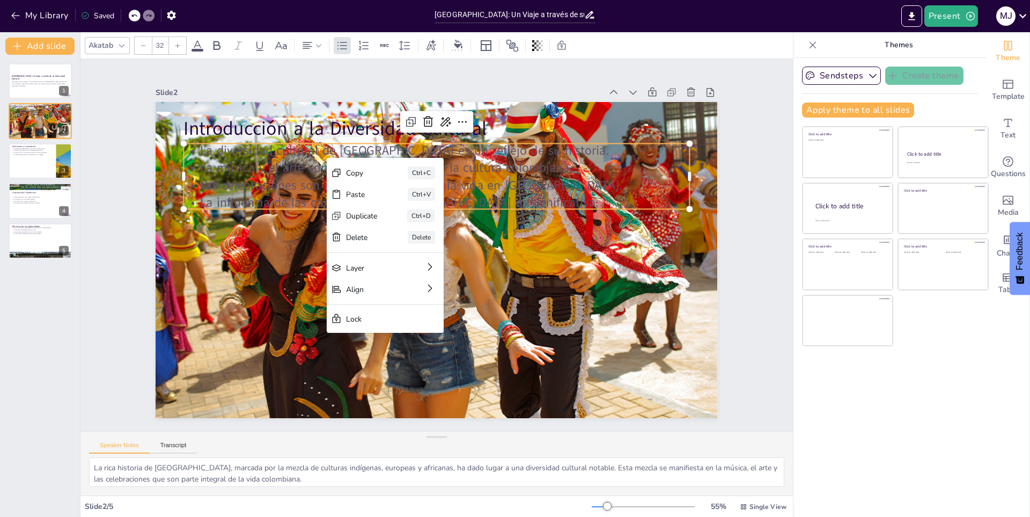
click at [450, 168] on p "La música y el arte son expresiones clave de la cultura colombiana." at bounding box center [363, 269] width 173 height 486
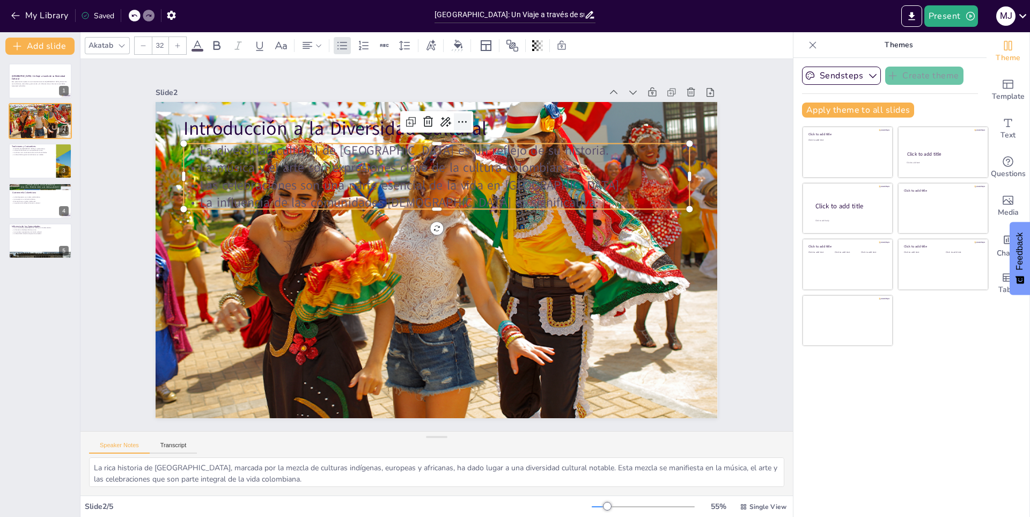
click at [432, 115] on icon at bounding box center [423, 120] width 16 height 16
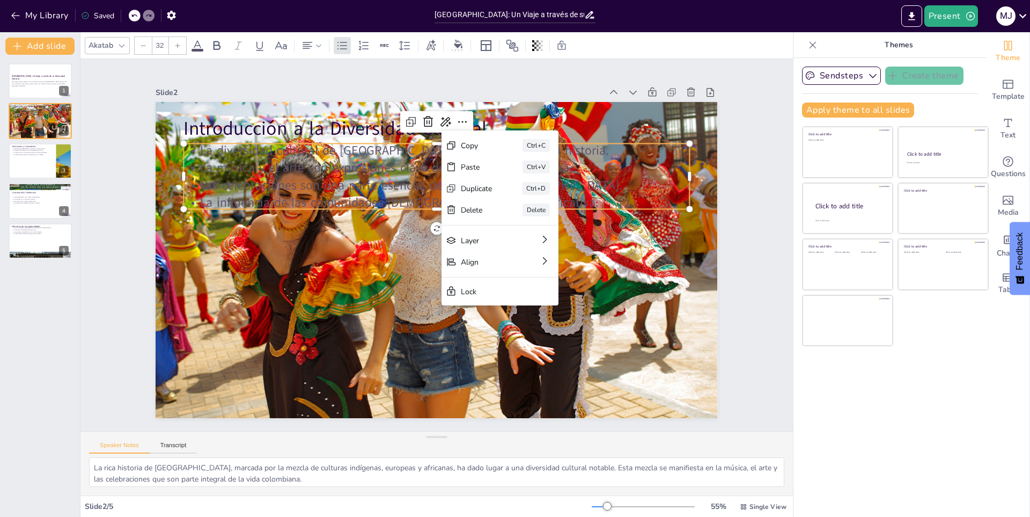
click at [641, 216] on p "Las celebraciones son una parte esencial de la vida en Colombia." at bounding box center [418, 302] width 486 height 173
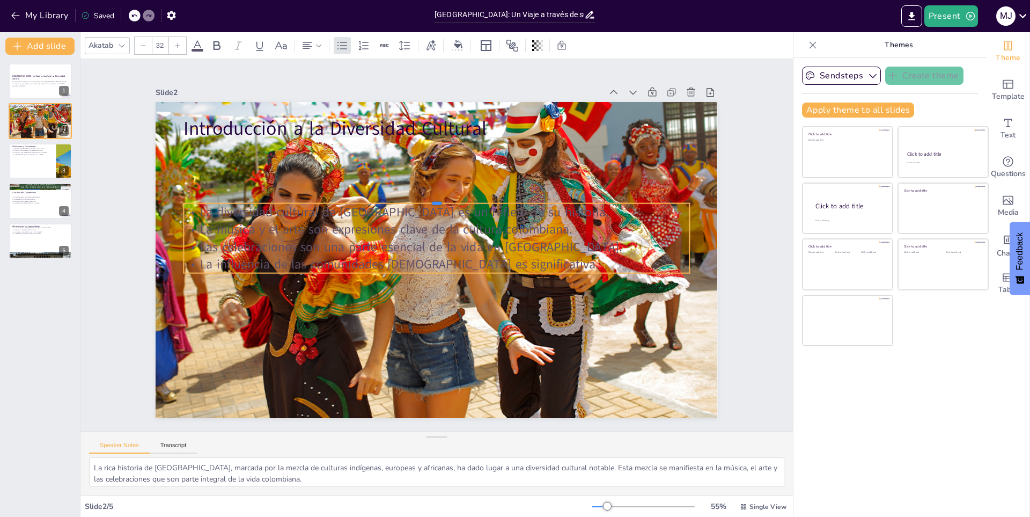
drag, startPoint x: 641, startPoint y: 136, endPoint x: 498, endPoint y: 118, distance: 143.9
click at [634, 225] on div "Introducción a la Diversidad Cultural La diversidad cultural de Colombia es un …" at bounding box center [438, 230] width 592 height 374
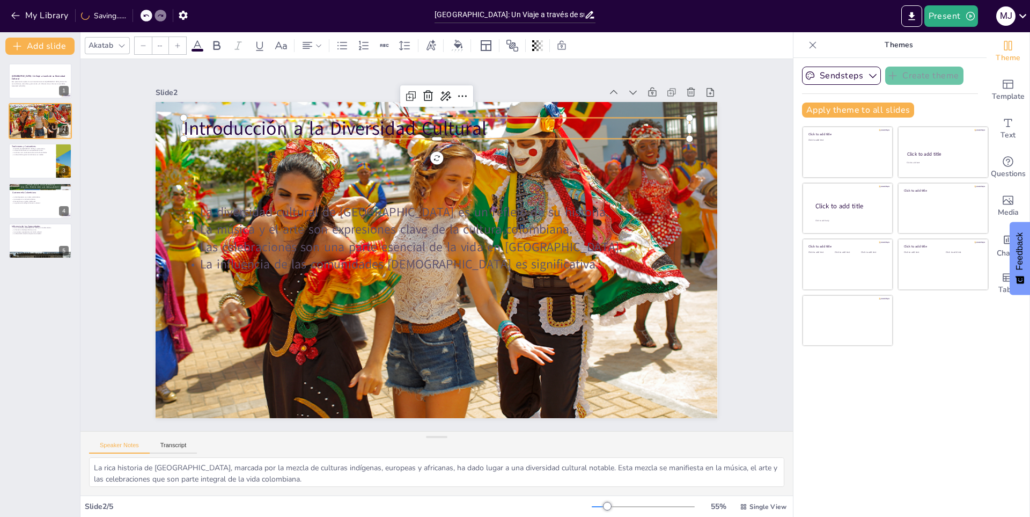
type input "48"
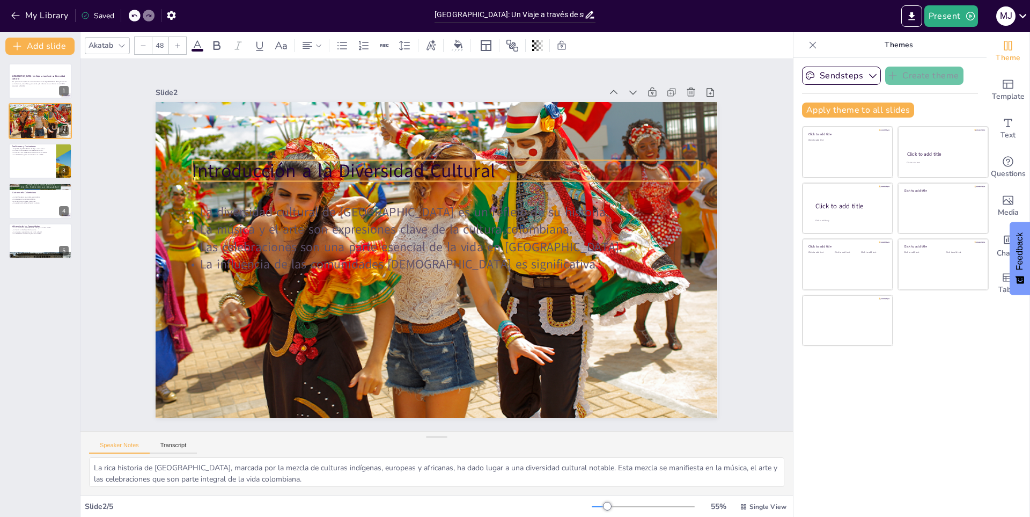
drag, startPoint x: 471, startPoint y: 114, endPoint x: 479, endPoint y: 157, distance: 43.3
click at [479, 254] on p "Introducción a la Diversidad Cultural" at bounding box center [444, 319] width 500 height 131
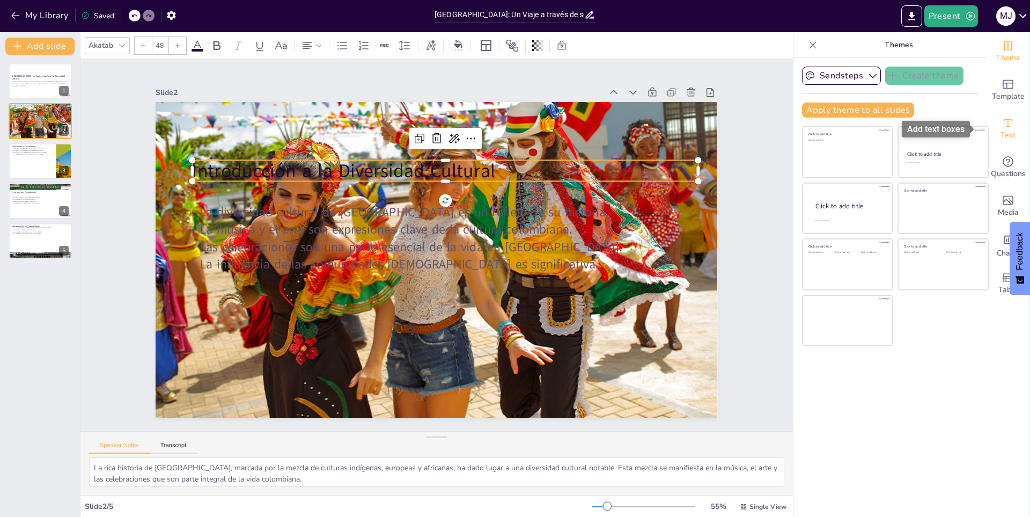
click at [1002, 116] on icon "Add text boxes" at bounding box center [1008, 122] width 13 height 13
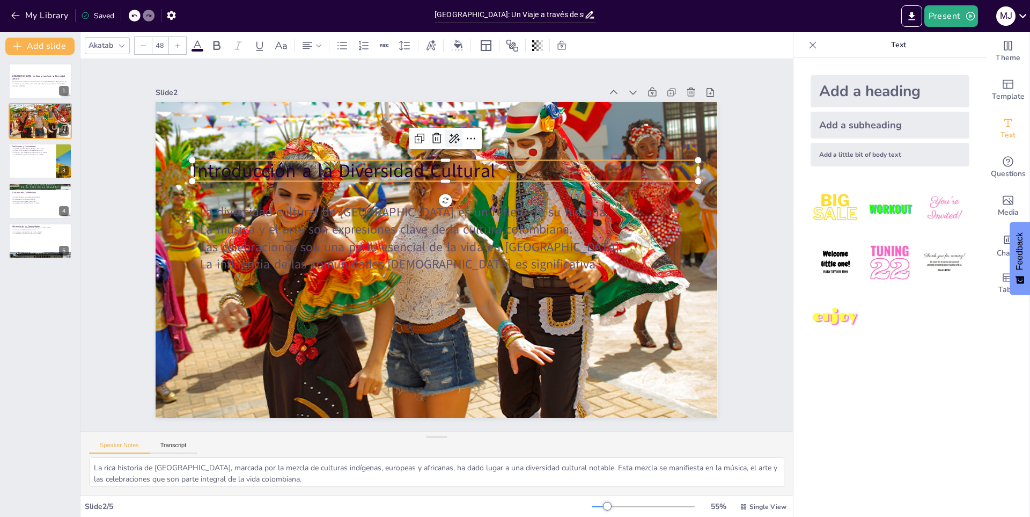
click at [521, 180] on icon at bounding box center [528, 187] width 14 height 14
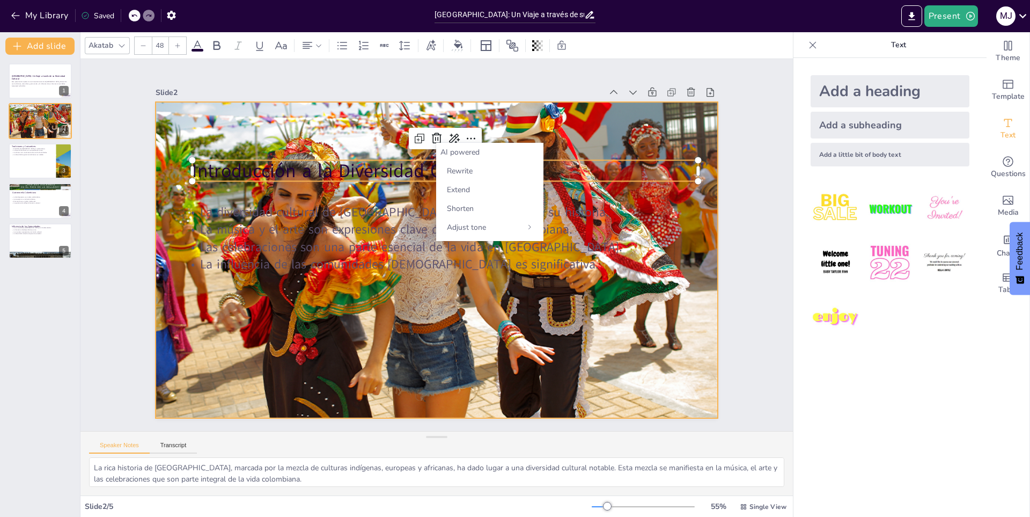
click at [561, 126] on div at bounding box center [428, 257] width 728 height 707
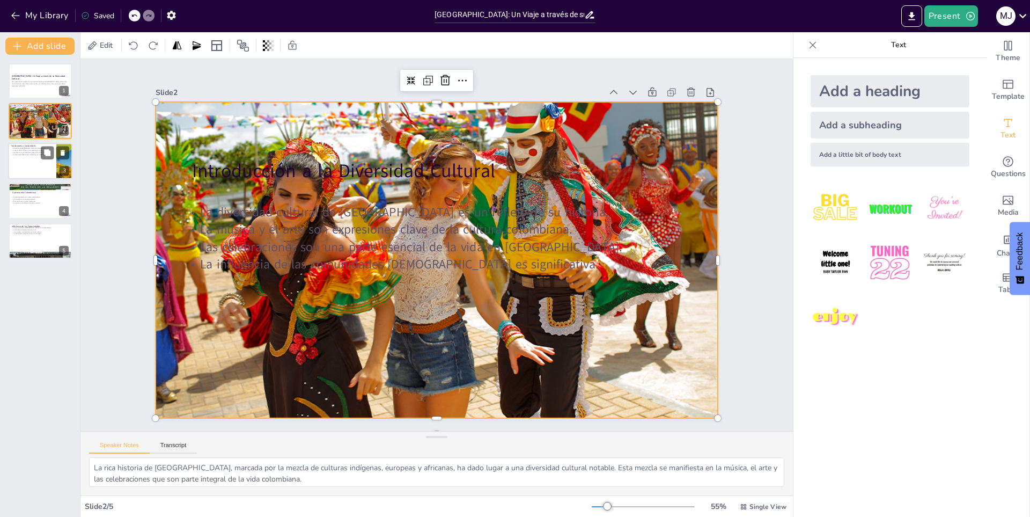
click at [31, 151] on p "Las danzas son un elemento clave en las festividades." at bounding box center [32, 152] width 42 height 2
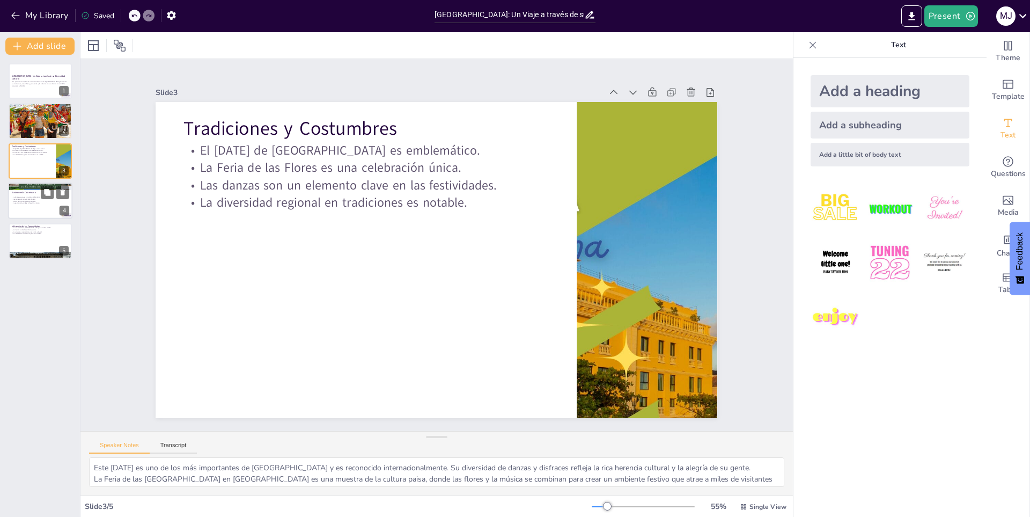
click at [31, 196] on p "La bandeja paisa es un plato emblemático." at bounding box center [40, 197] width 58 height 2
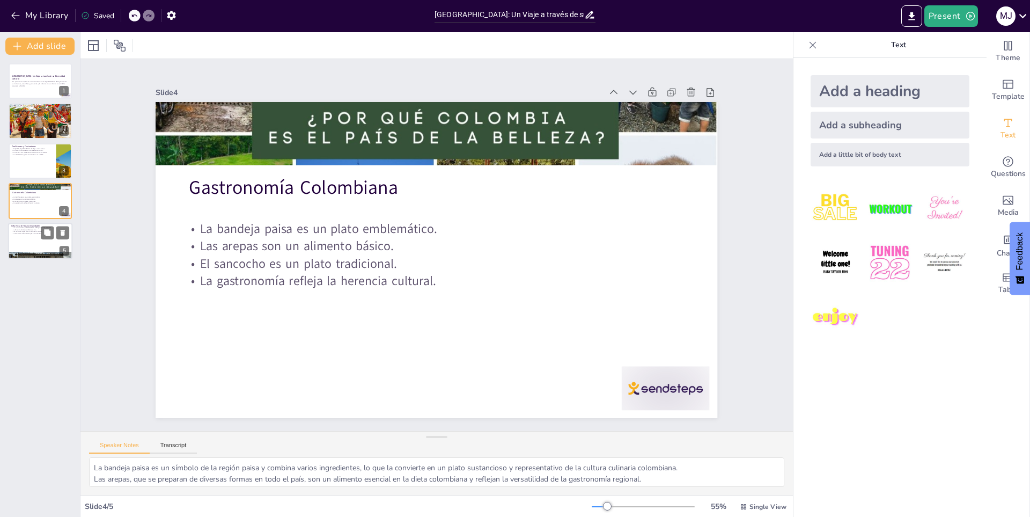
click at [13, 232] on p "Los mestizos representan una fusión cultural." at bounding box center [40, 231] width 58 height 2
type textarea "Las comunidades indígenas han mantenido vivas sus tradiciones y lenguas, contri…"
